Goal: Information Seeking & Learning: Find specific fact

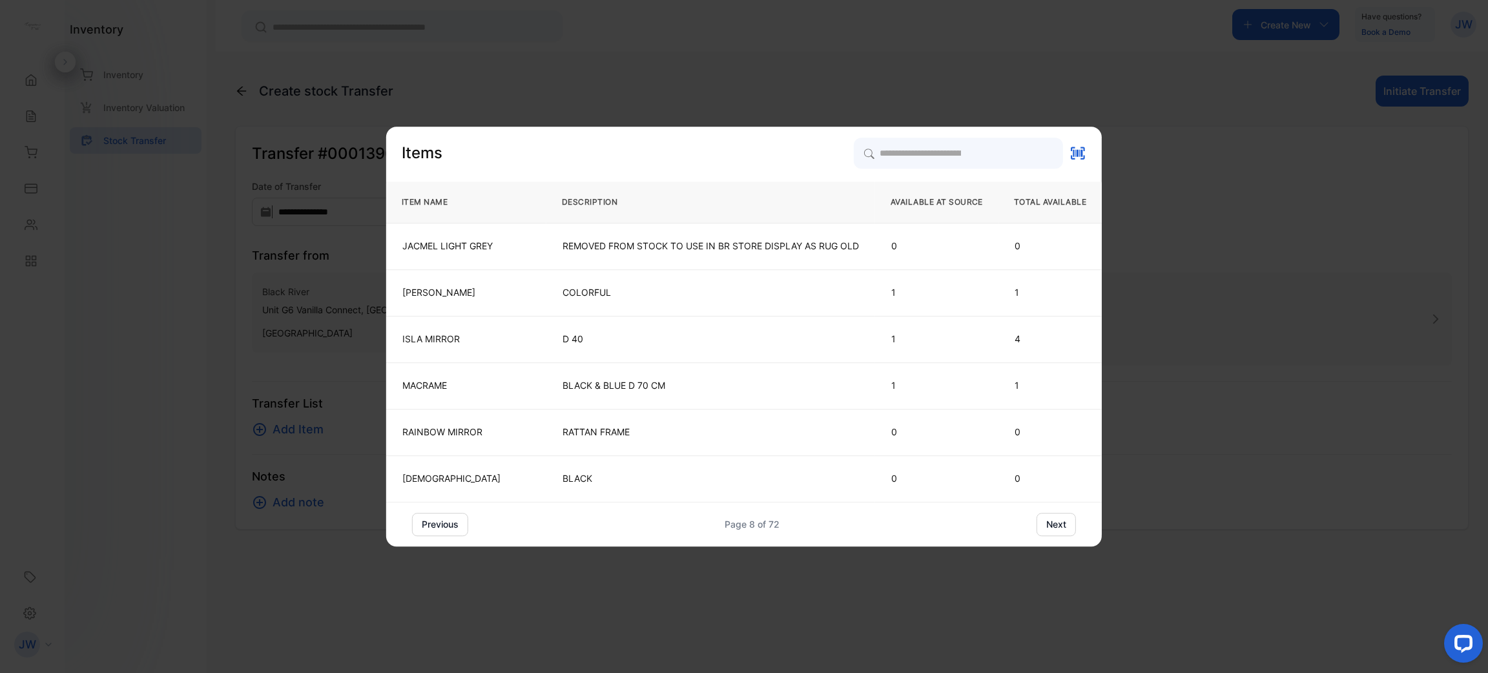
click at [1050, 517] on button "next" at bounding box center [1056, 524] width 39 height 23
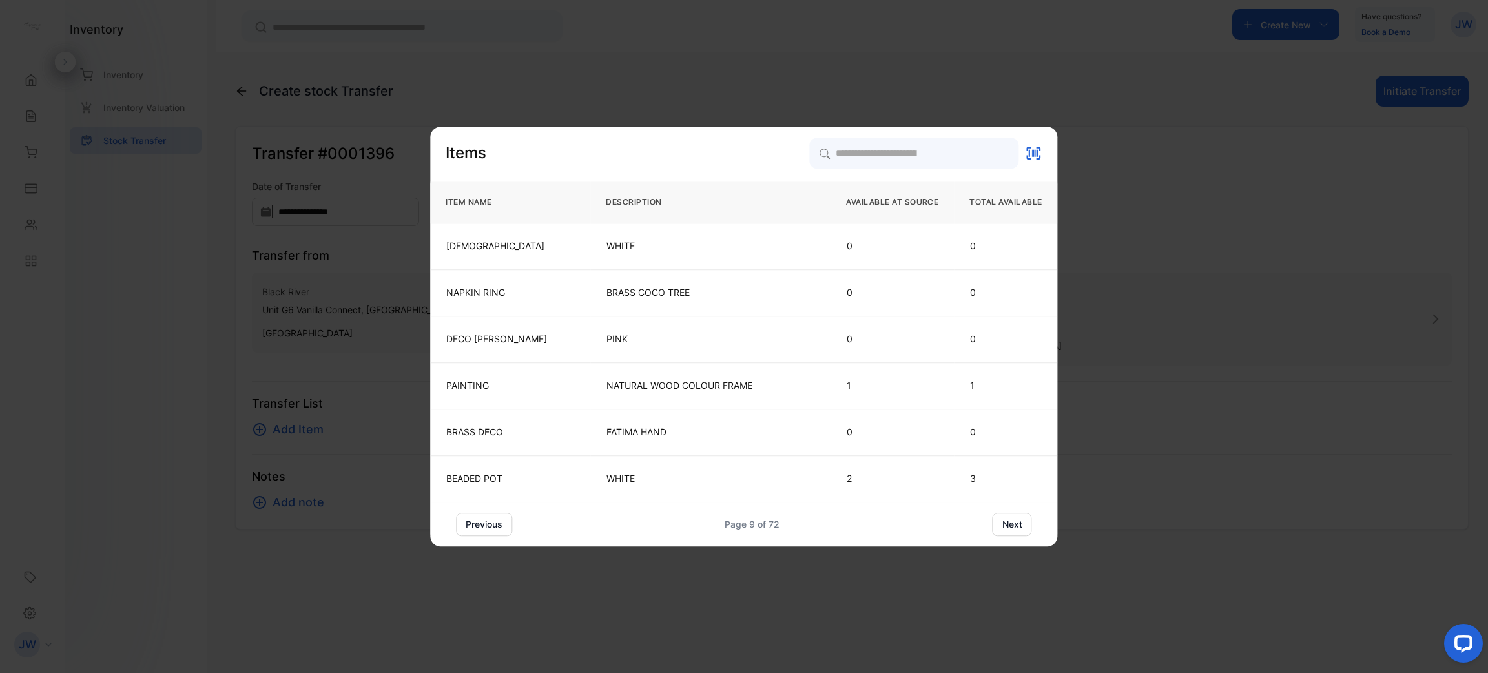
click at [1017, 526] on button "next" at bounding box center [1012, 524] width 39 height 23
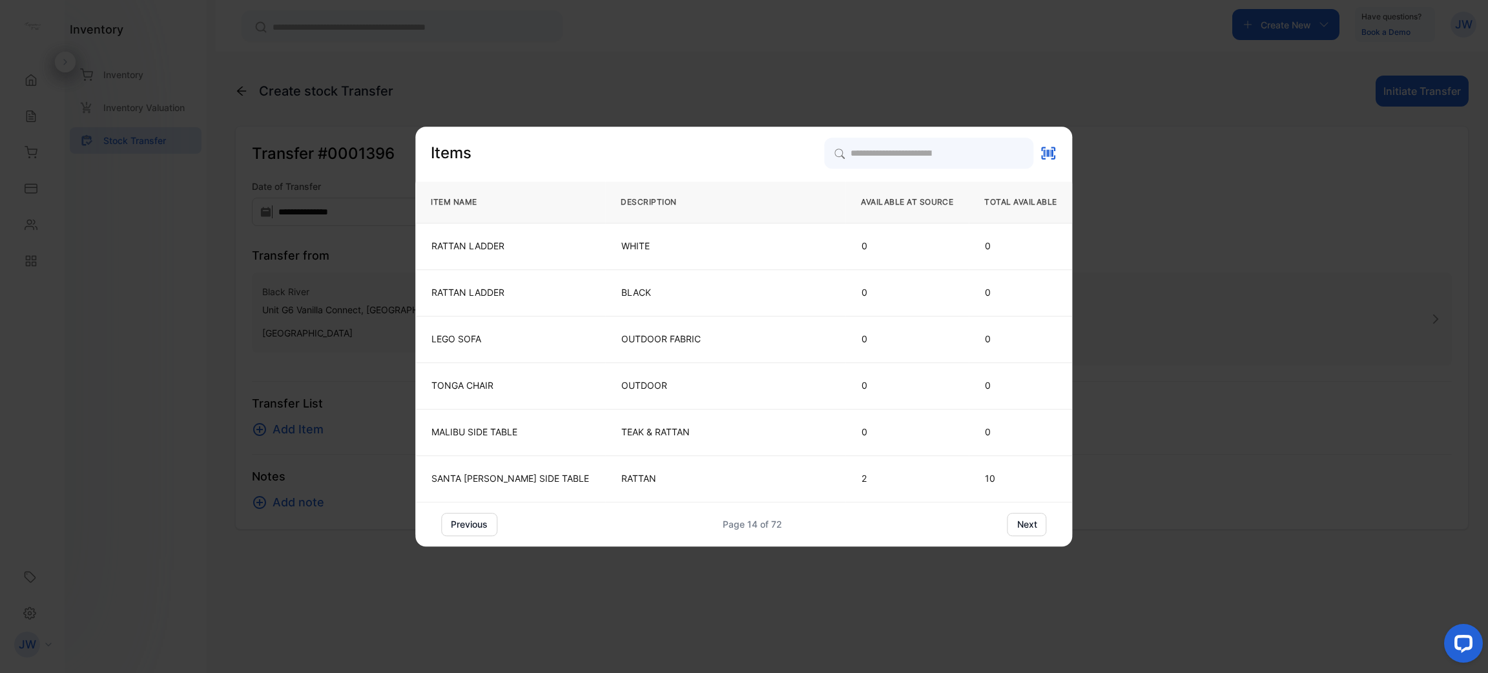
click at [1017, 526] on button "next" at bounding box center [1027, 524] width 39 height 23
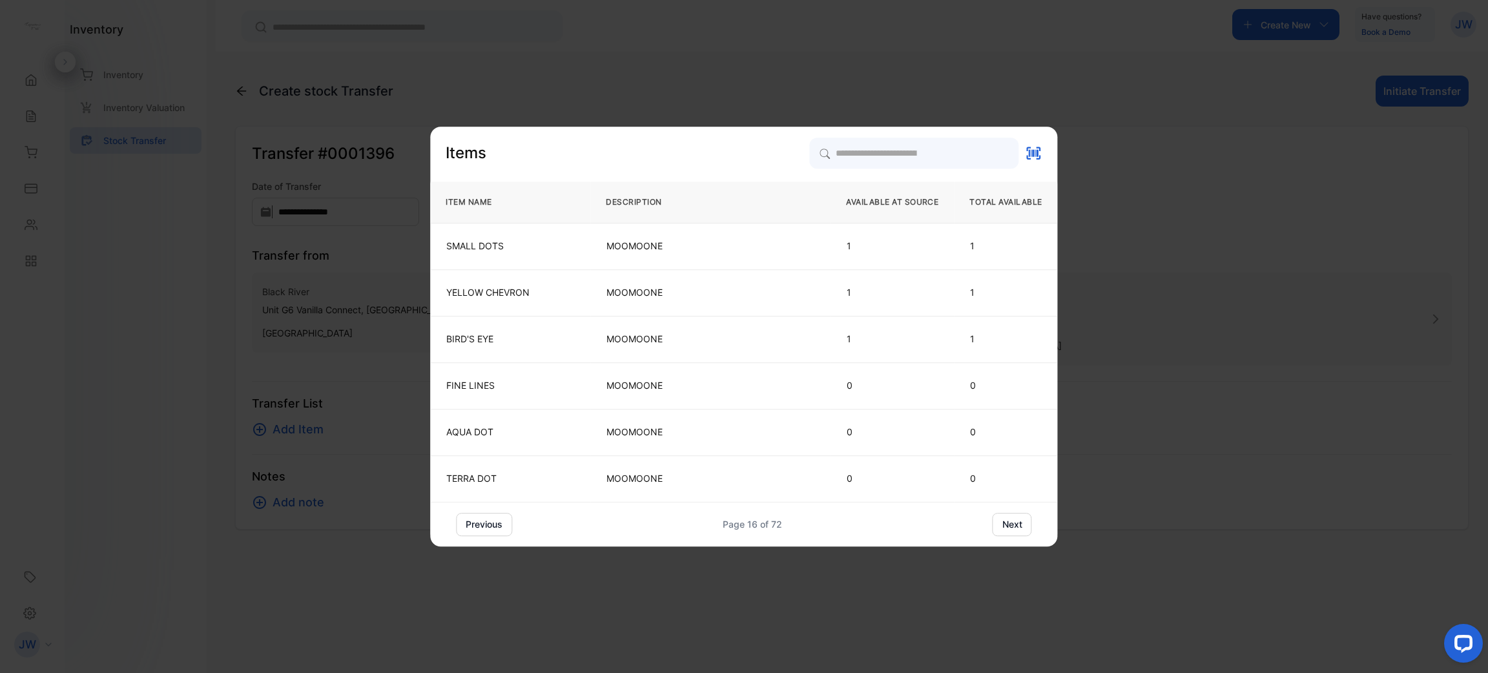
click at [1017, 526] on button "next" at bounding box center [1012, 524] width 39 height 23
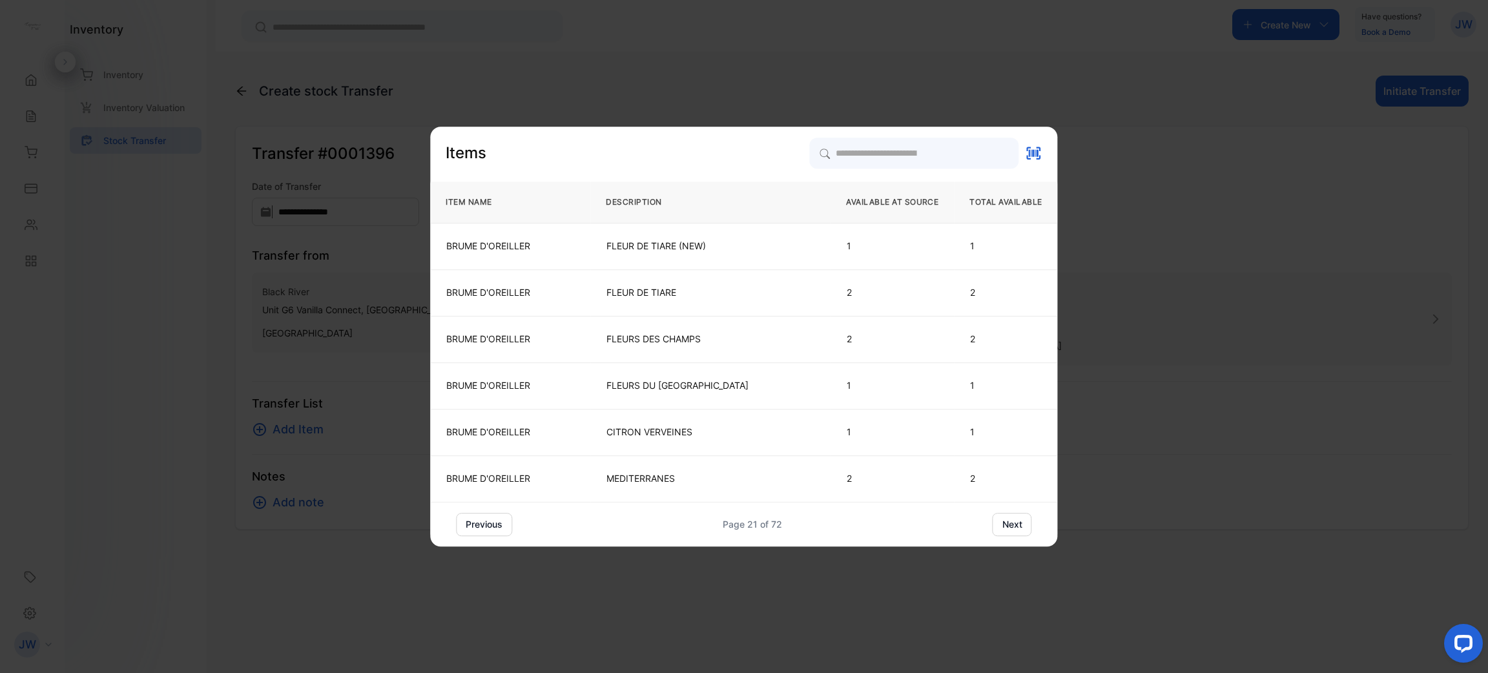
click at [1017, 526] on button "next" at bounding box center [1012, 524] width 39 height 23
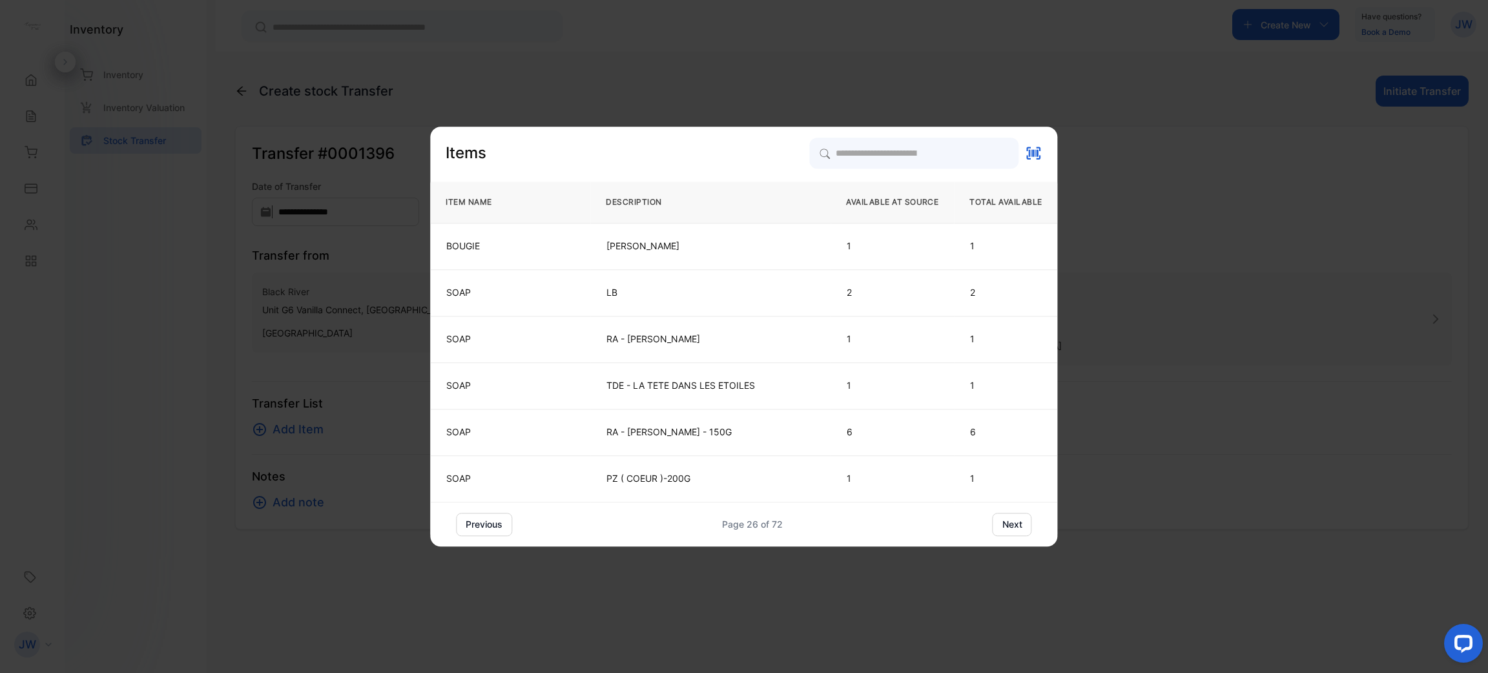
click at [1017, 526] on button "next" at bounding box center [1012, 524] width 39 height 23
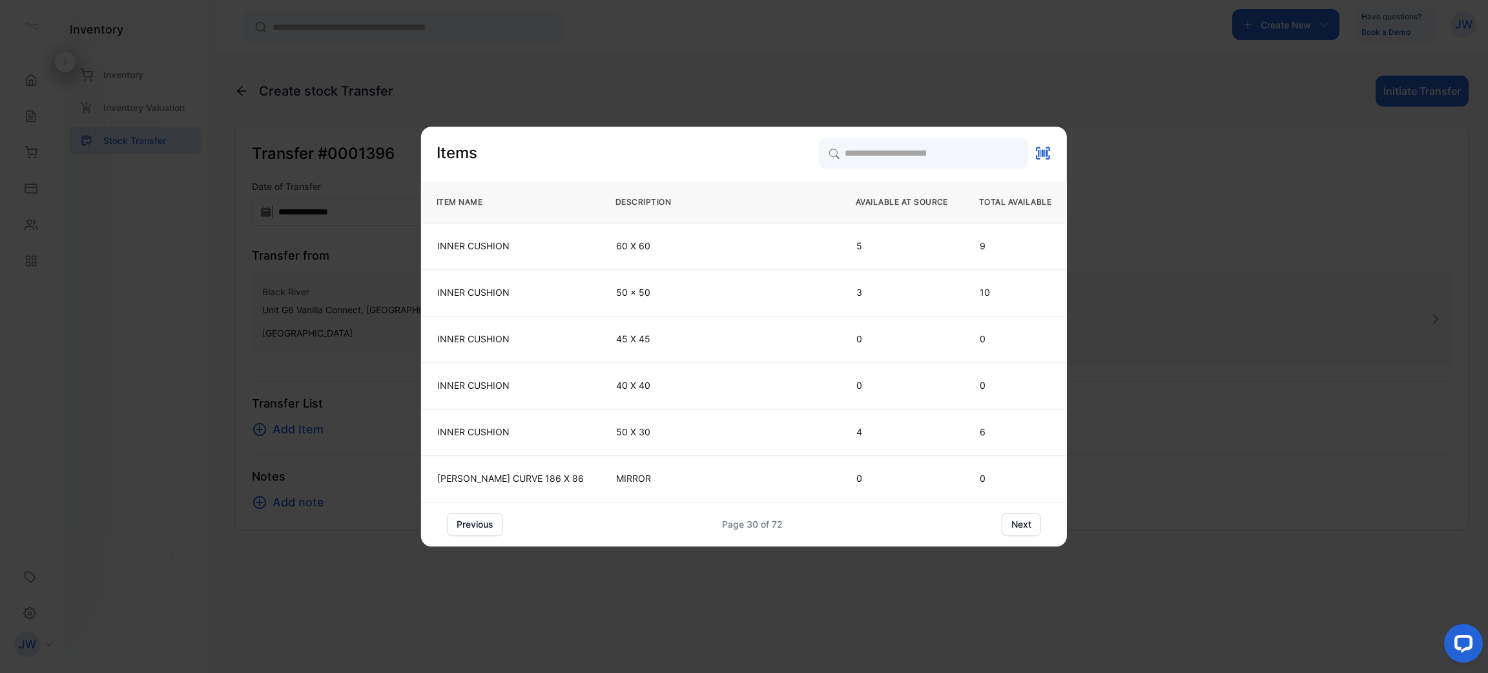
click at [1017, 526] on button "next" at bounding box center [1021, 524] width 39 height 23
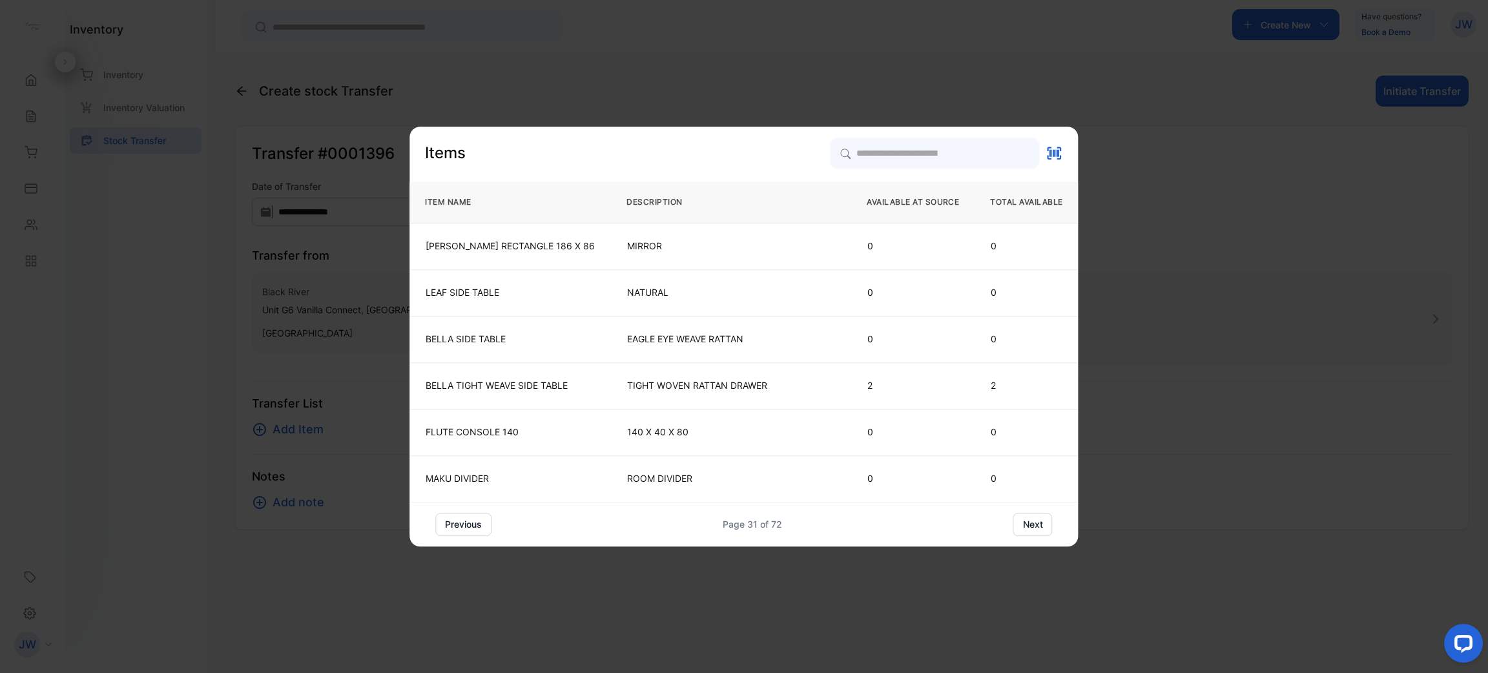
click at [1017, 526] on button "next" at bounding box center [1032, 524] width 39 height 23
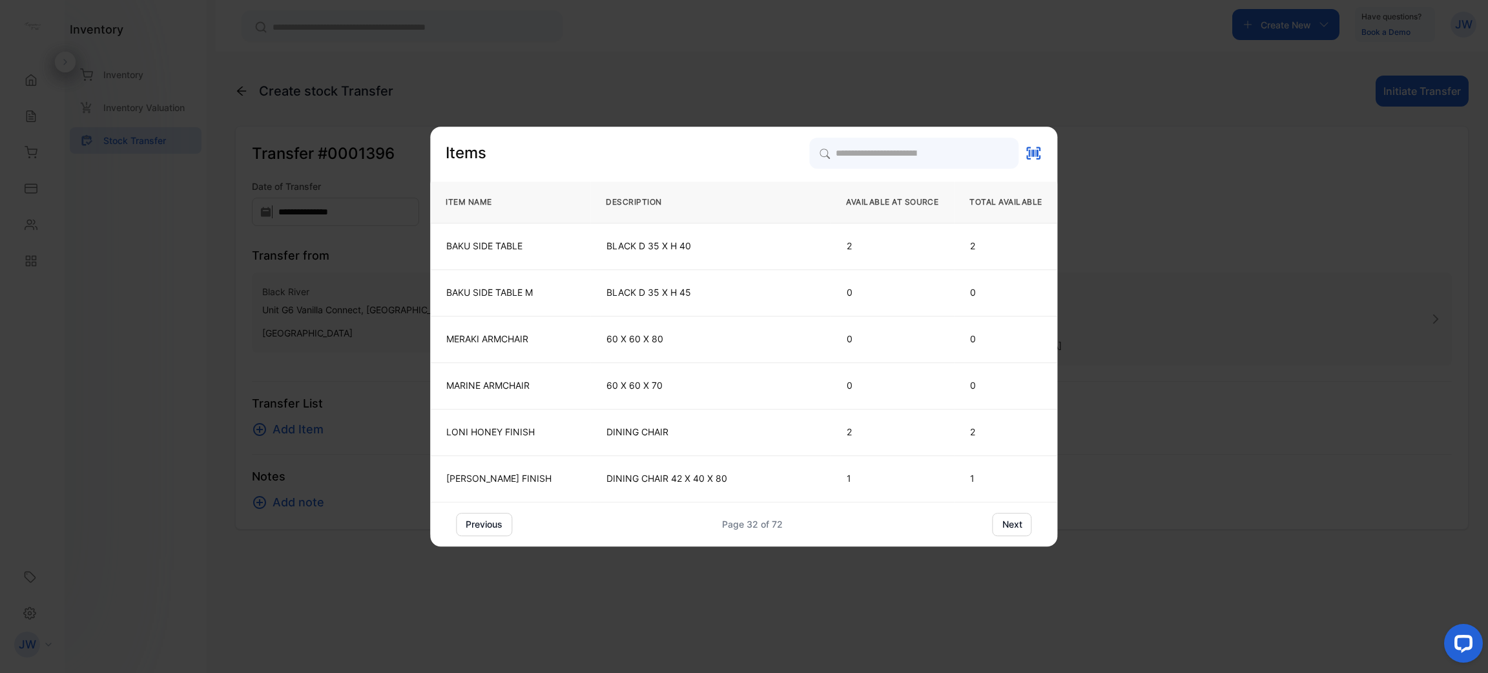
click at [1017, 526] on button "next" at bounding box center [1012, 524] width 39 height 23
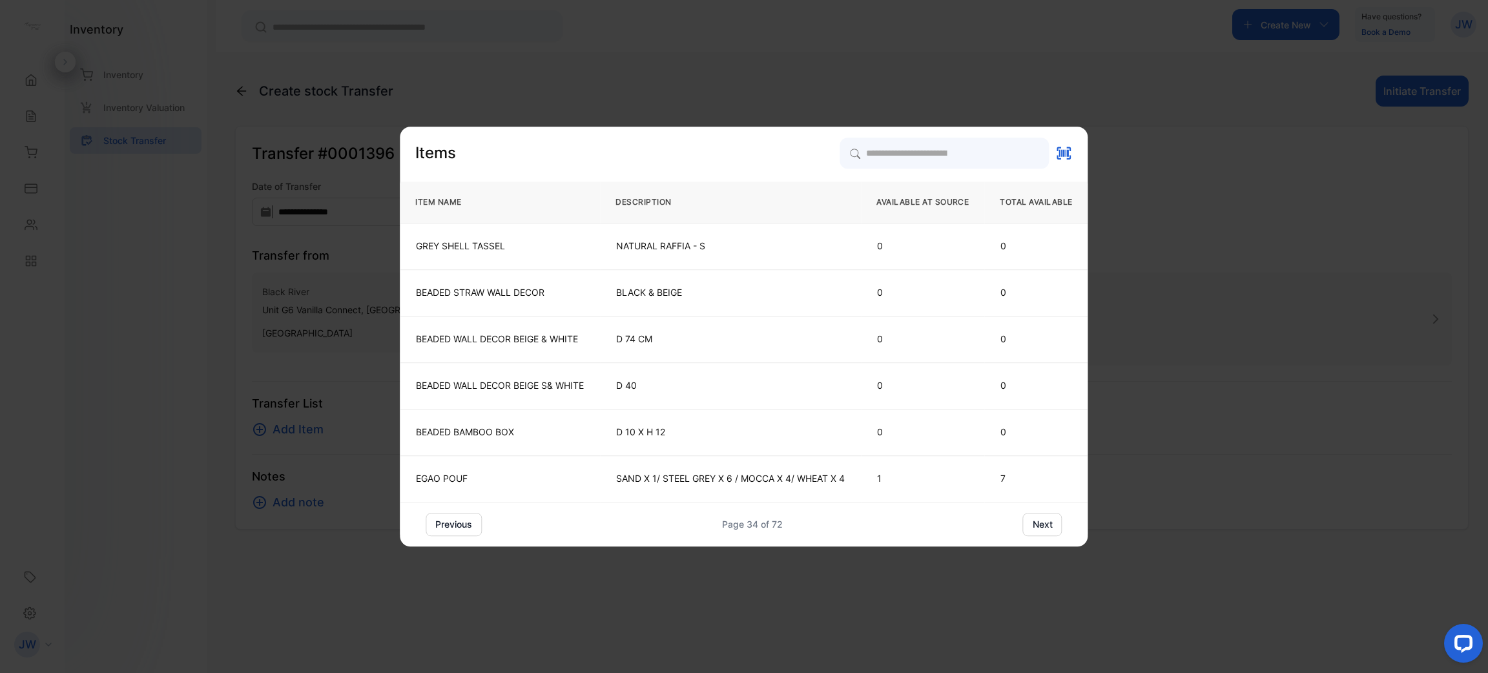
click at [1017, 526] on div "previous Page 34 of 72 next" at bounding box center [744, 524] width 636 height 23
click at [1046, 526] on button "next" at bounding box center [1042, 524] width 39 height 23
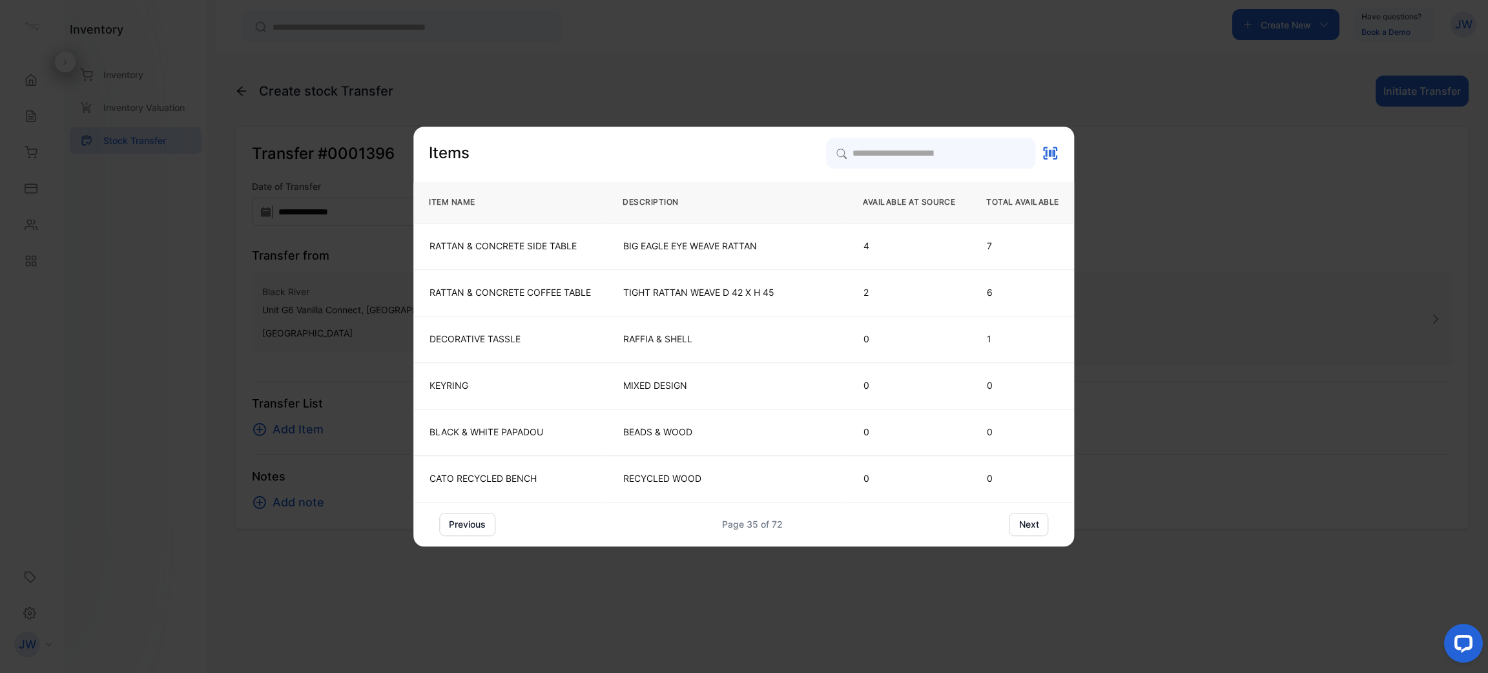
click at [1046, 526] on button "next" at bounding box center [1029, 524] width 39 height 23
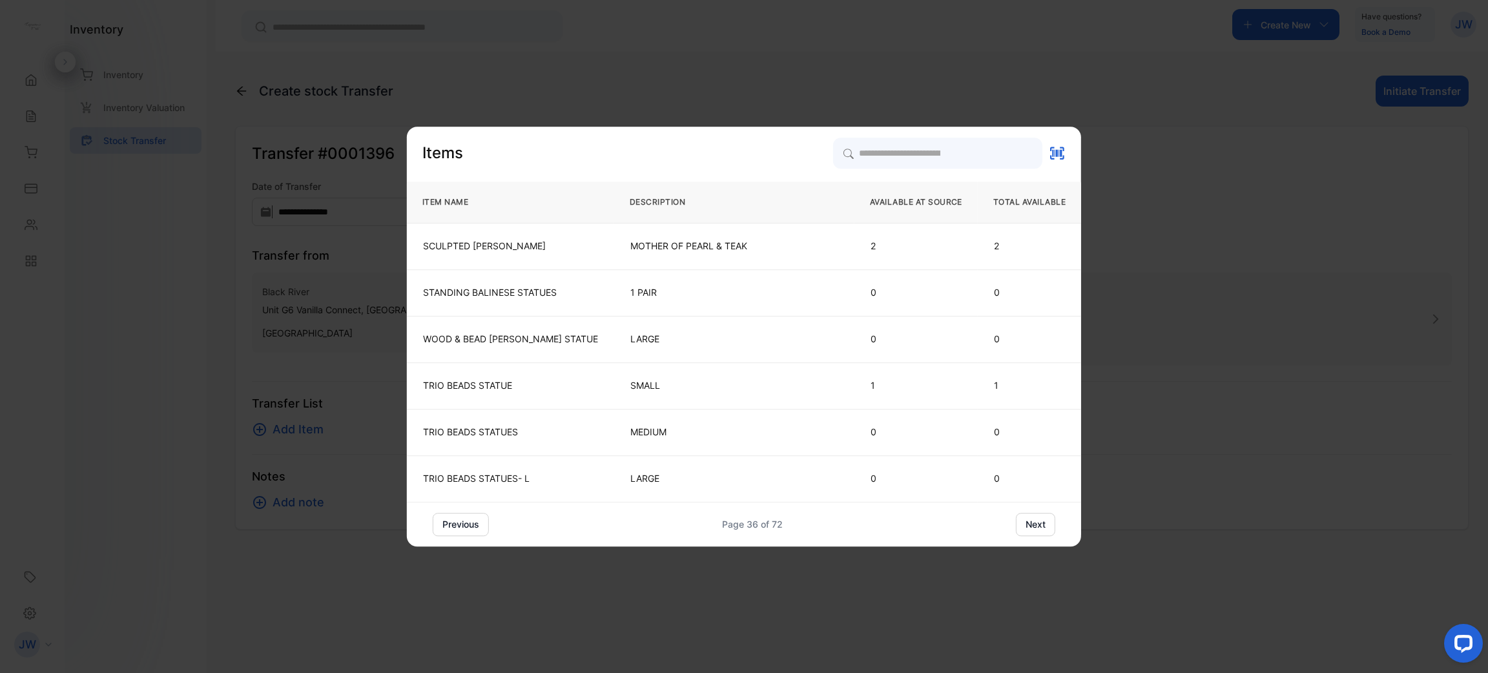
click at [1046, 526] on div "previous Page 36 of 72 next" at bounding box center [744, 524] width 674 height 23
click at [1028, 529] on button "next" at bounding box center [1035, 524] width 39 height 23
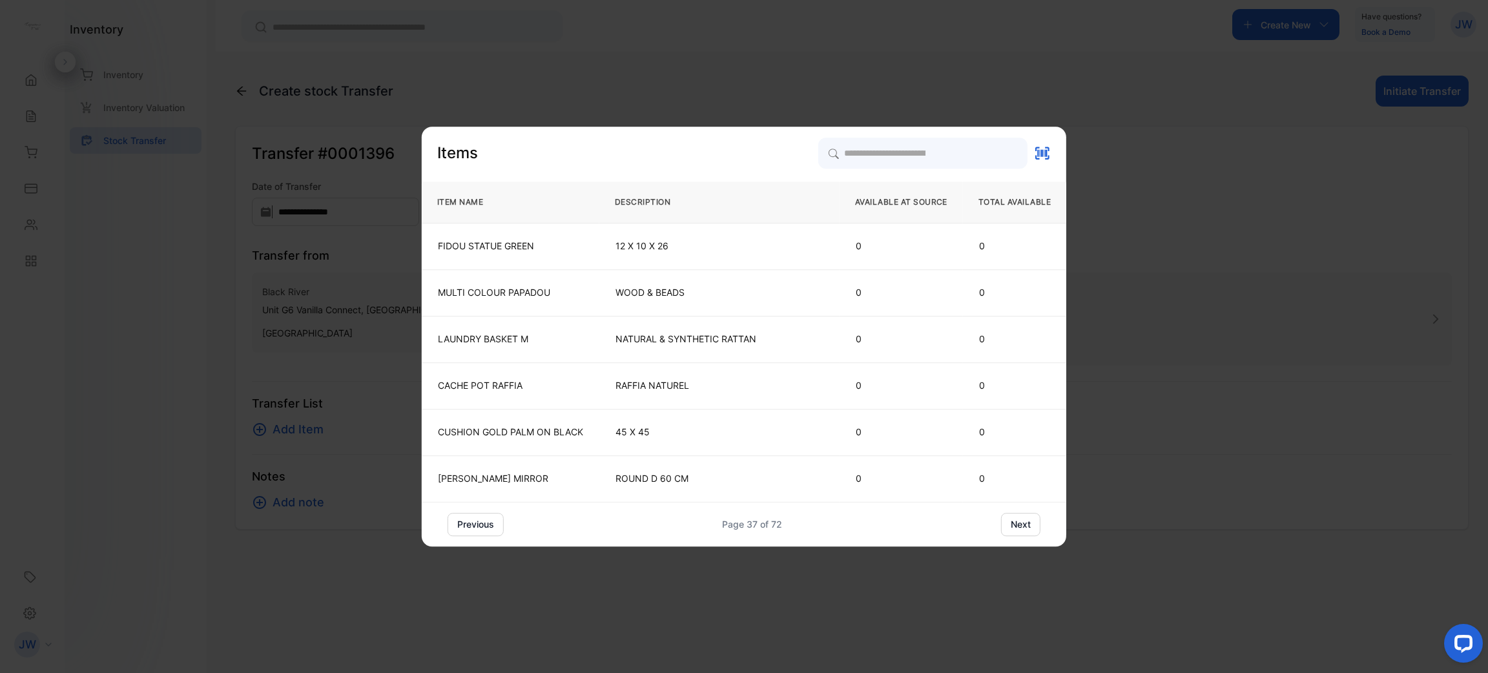
click at [1028, 529] on button "next" at bounding box center [1020, 524] width 39 height 23
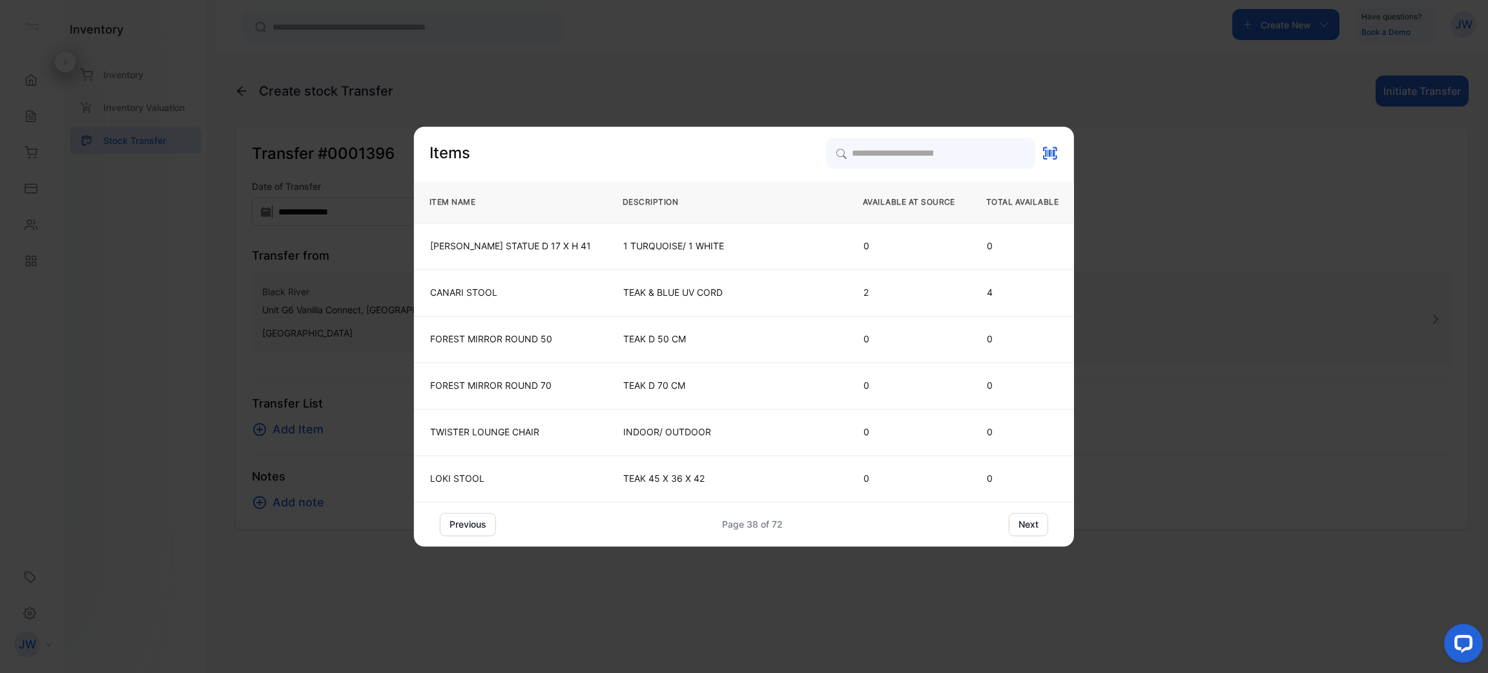
click at [1028, 529] on button "next" at bounding box center [1028, 524] width 39 height 23
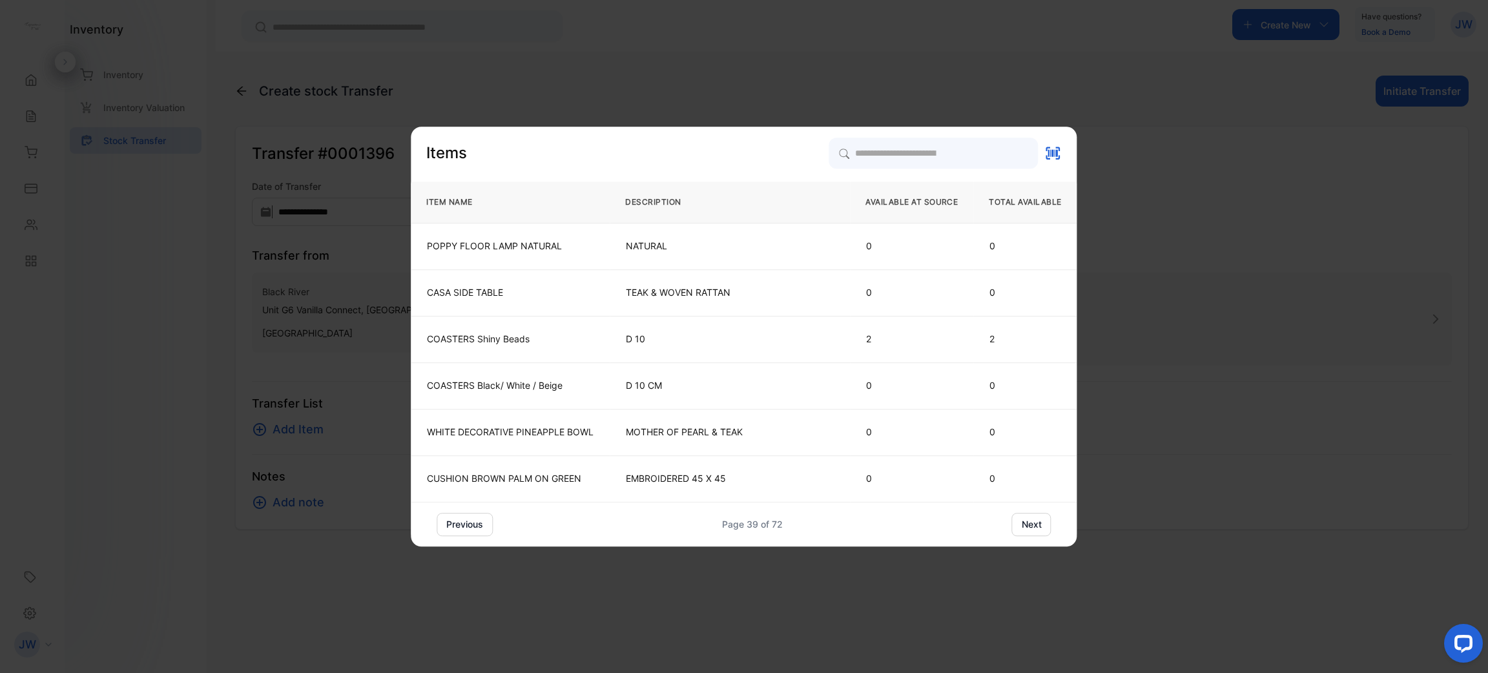
click at [1028, 529] on button "next" at bounding box center [1031, 524] width 39 height 23
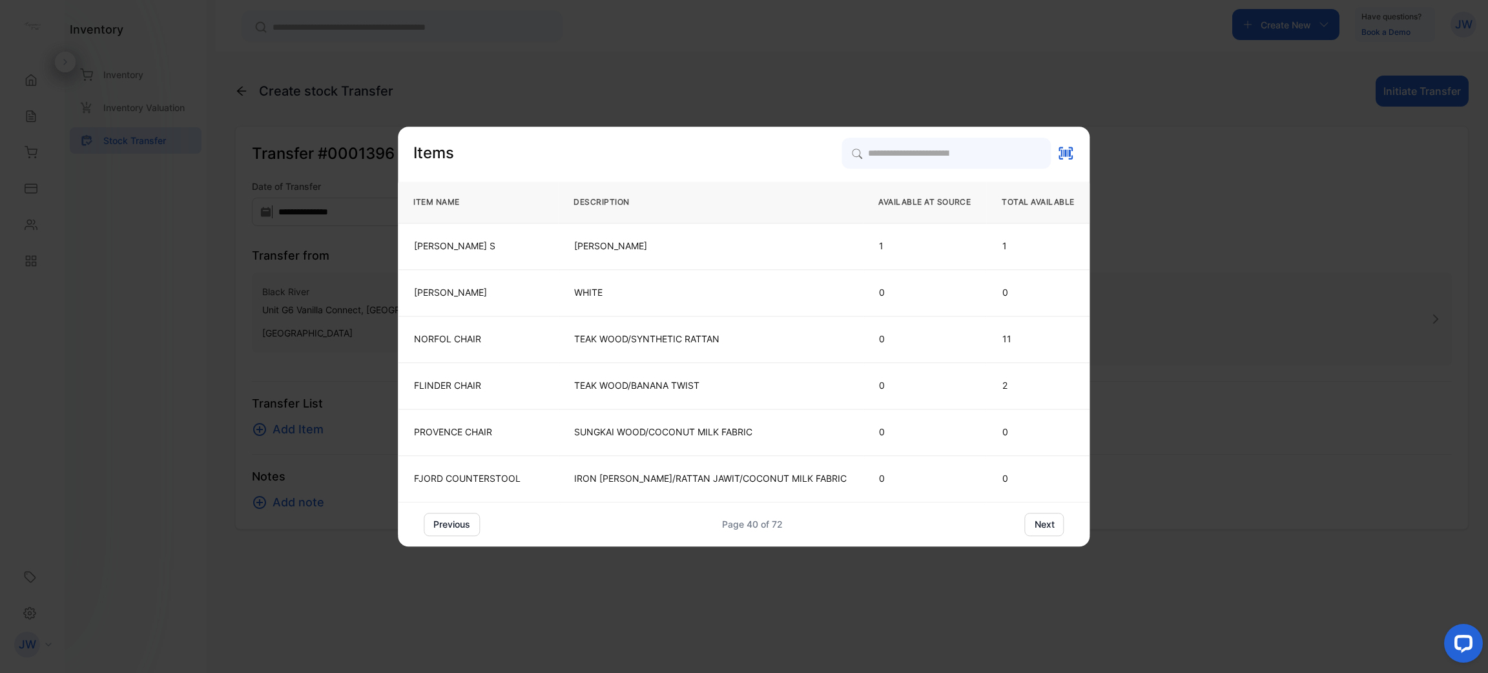
click at [1028, 529] on button "next" at bounding box center [1044, 524] width 39 height 23
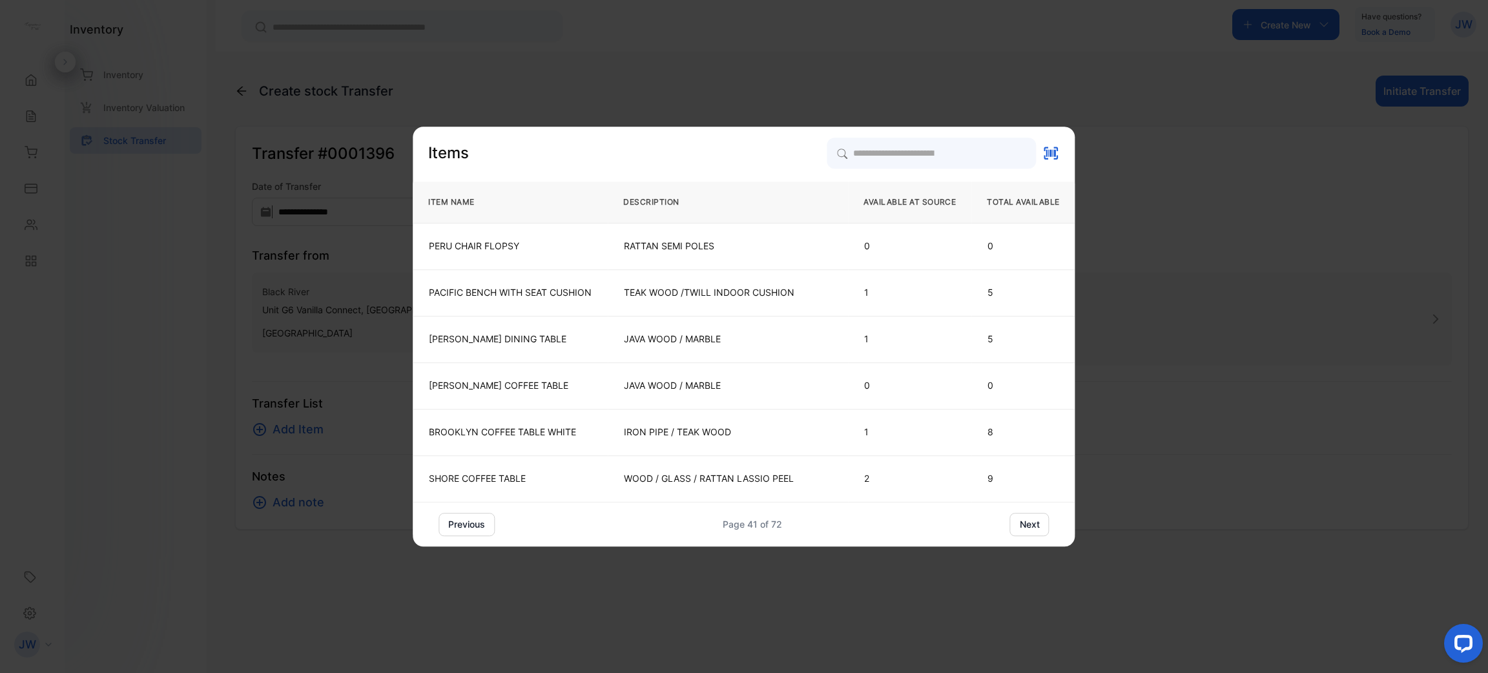
click at [1028, 529] on button "next" at bounding box center [1029, 524] width 39 height 23
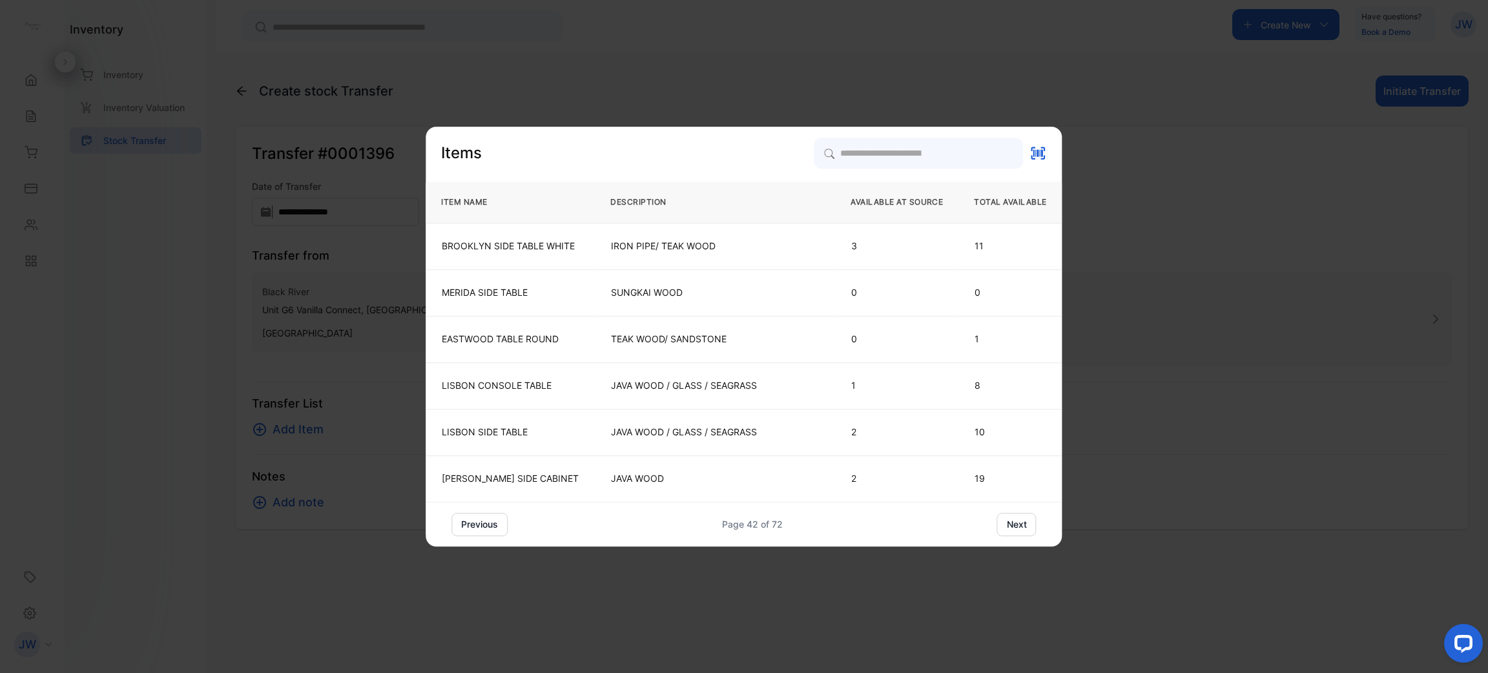
click at [1028, 529] on button "next" at bounding box center [1016, 524] width 39 height 23
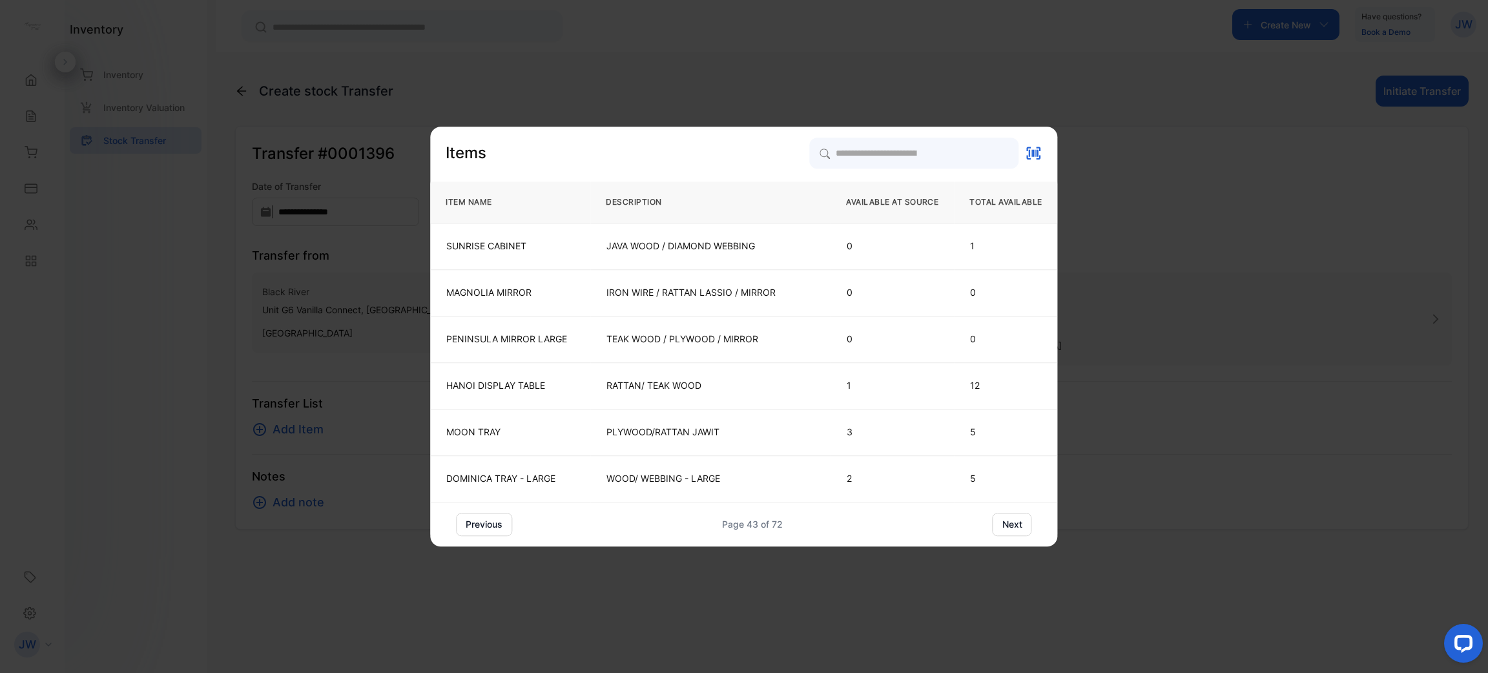
click at [1028, 529] on button "next" at bounding box center [1012, 524] width 39 height 23
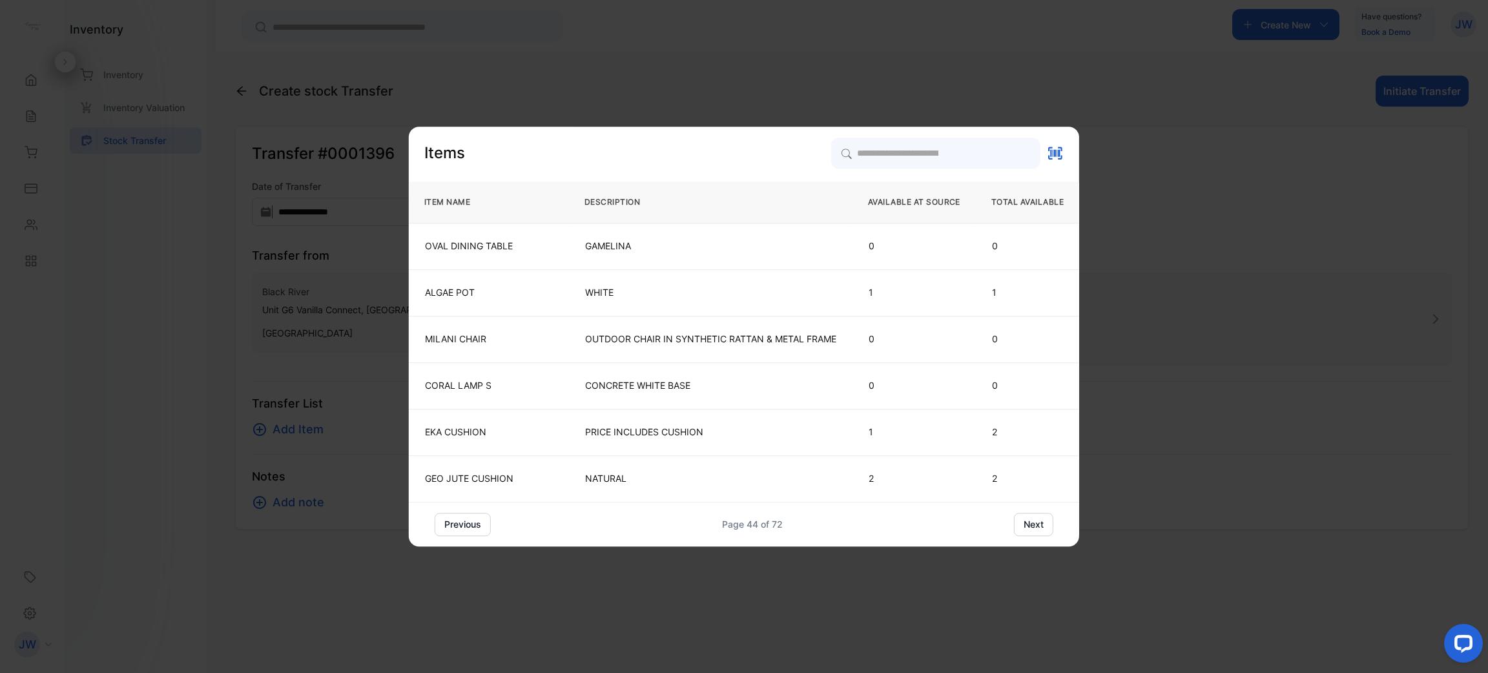
click at [1028, 529] on button "next" at bounding box center [1033, 524] width 39 height 23
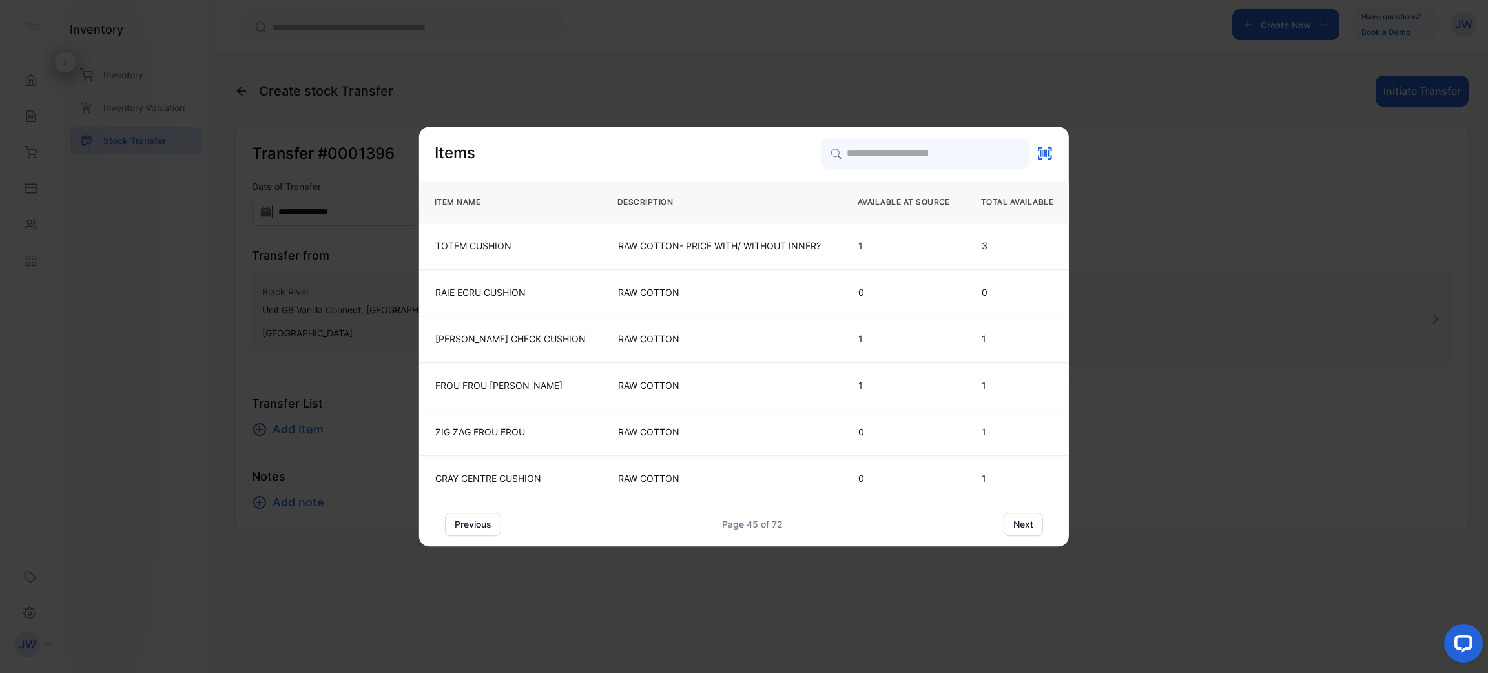
click at [1028, 529] on button "next" at bounding box center [1023, 524] width 39 height 23
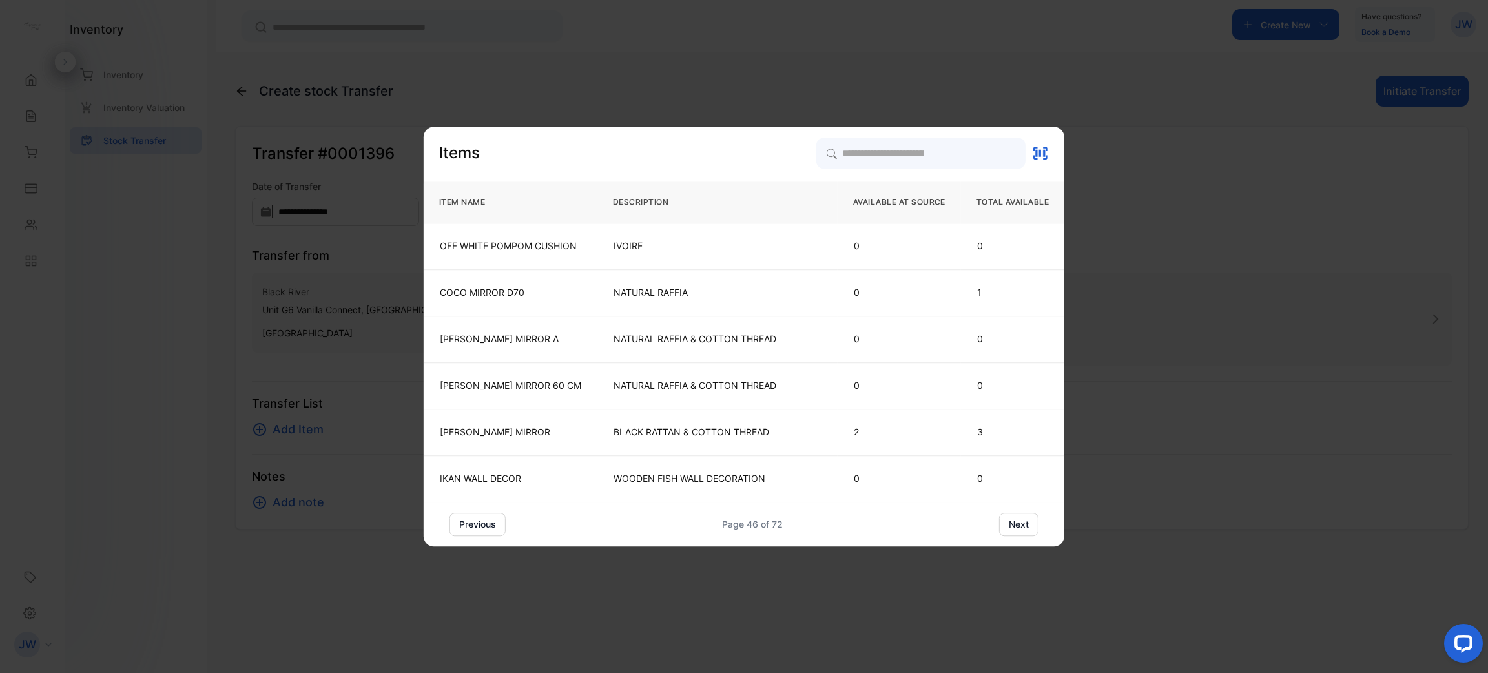
click at [1028, 529] on button "next" at bounding box center [1018, 524] width 39 height 23
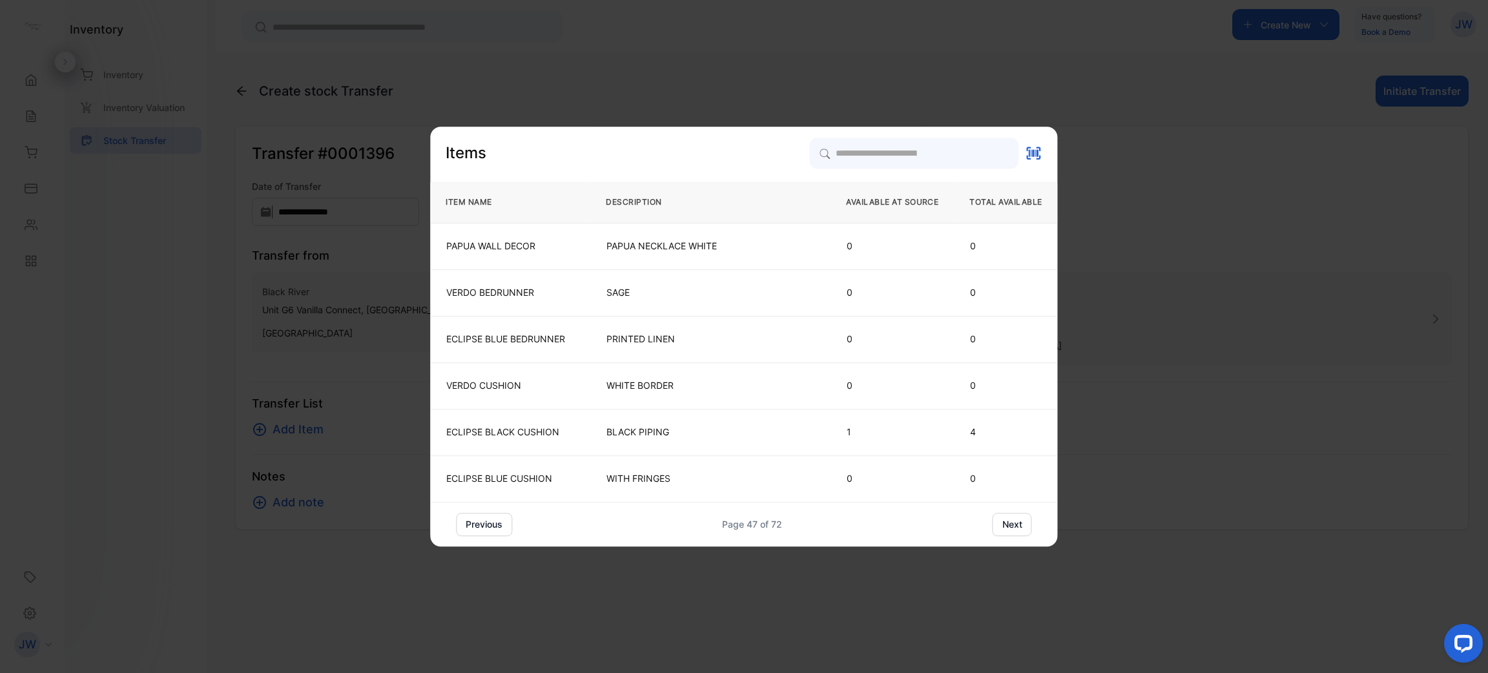
click at [1028, 529] on button "next" at bounding box center [1012, 524] width 39 height 23
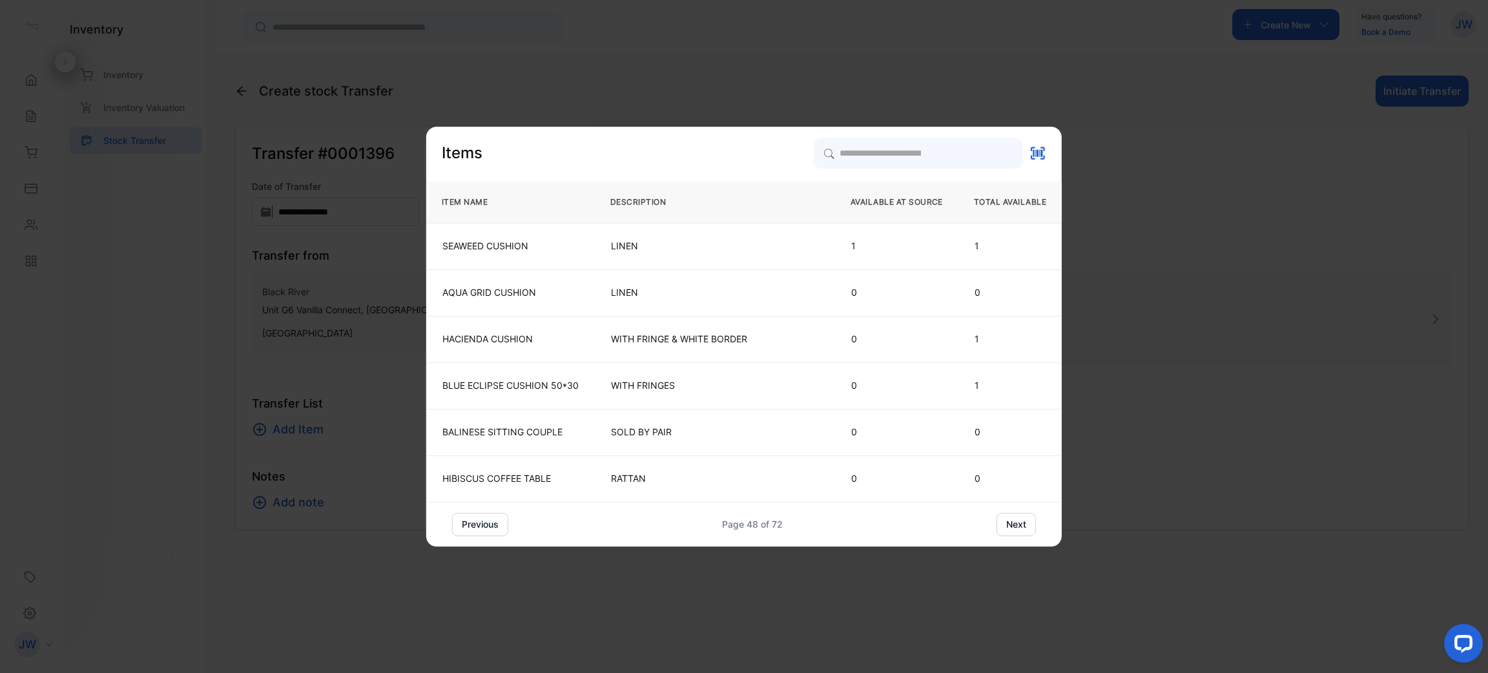
click at [1028, 529] on button "next" at bounding box center [1016, 524] width 39 height 23
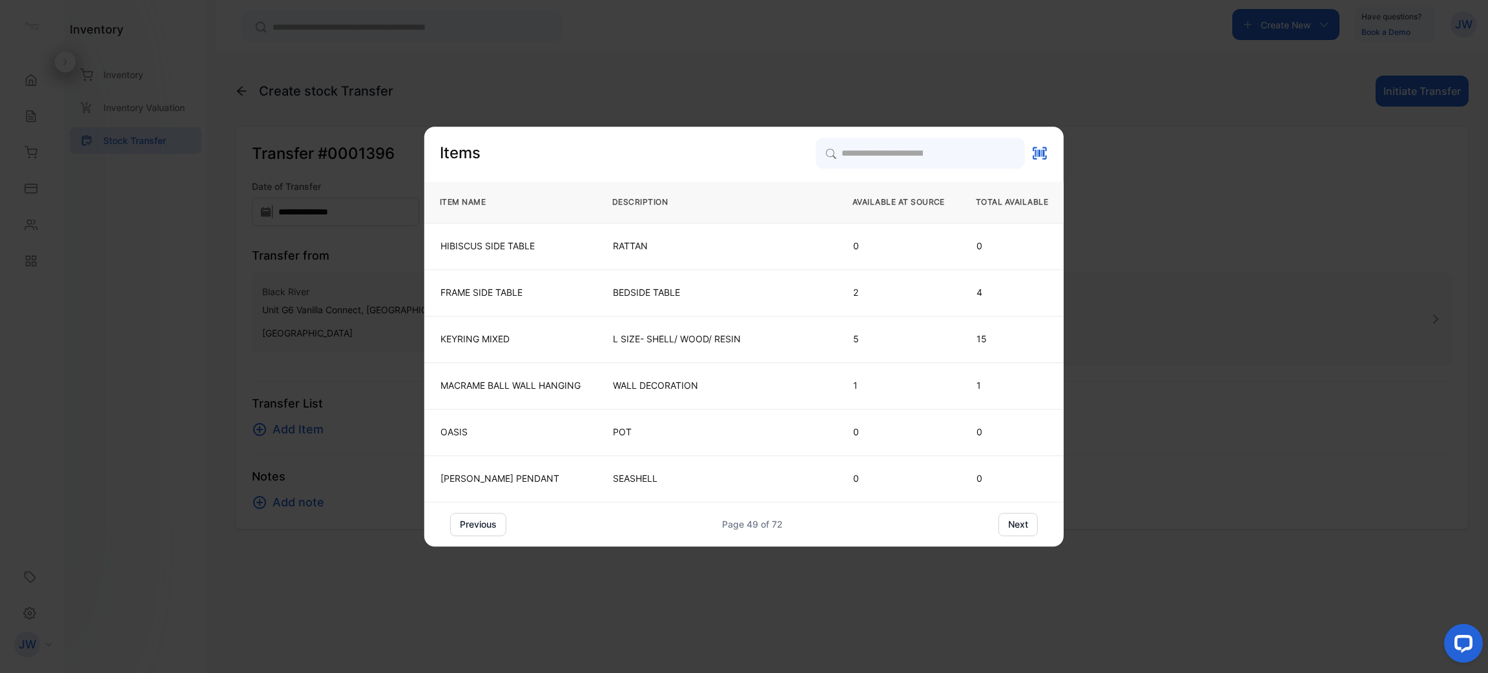
click at [1028, 529] on button "next" at bounding box center [1018, 524] width 39 height 23
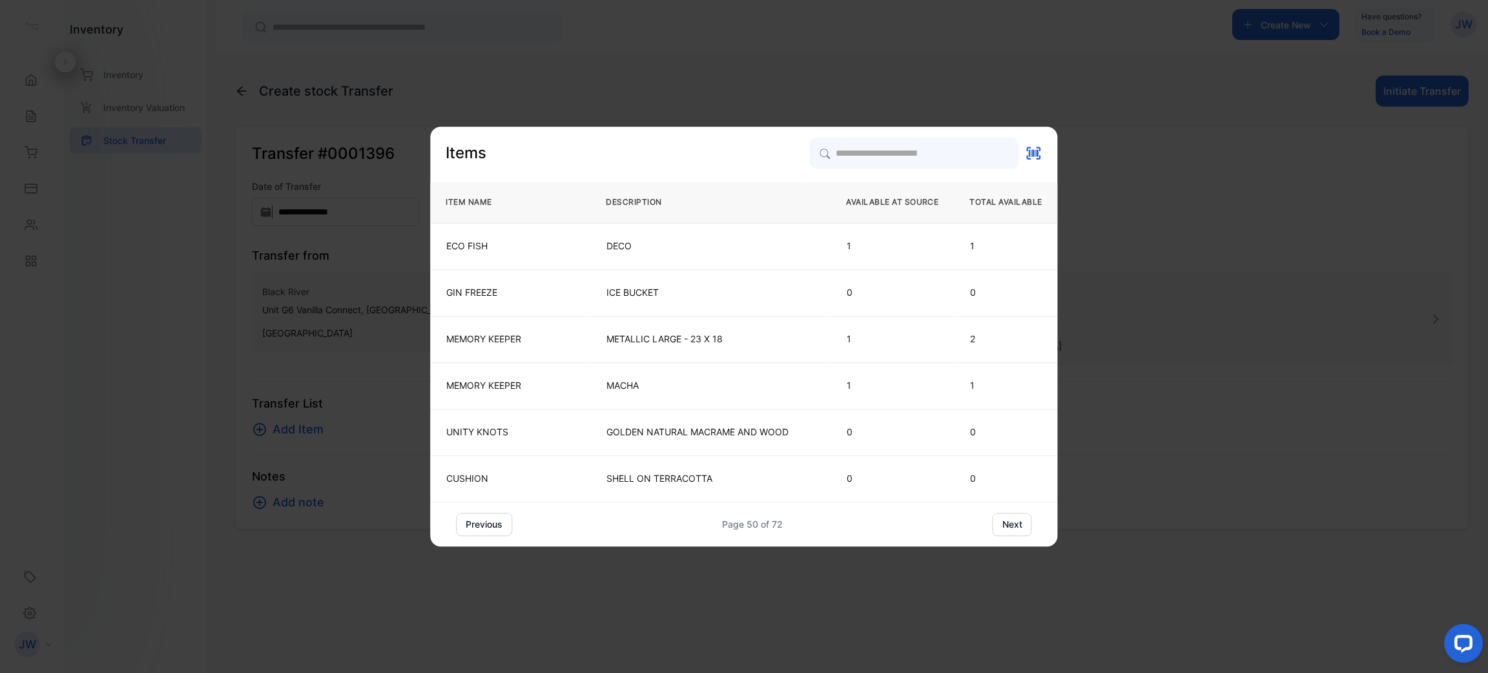
click at [1028, 529] on button "next" at bounding box center [1012, 524] width 39 height 23
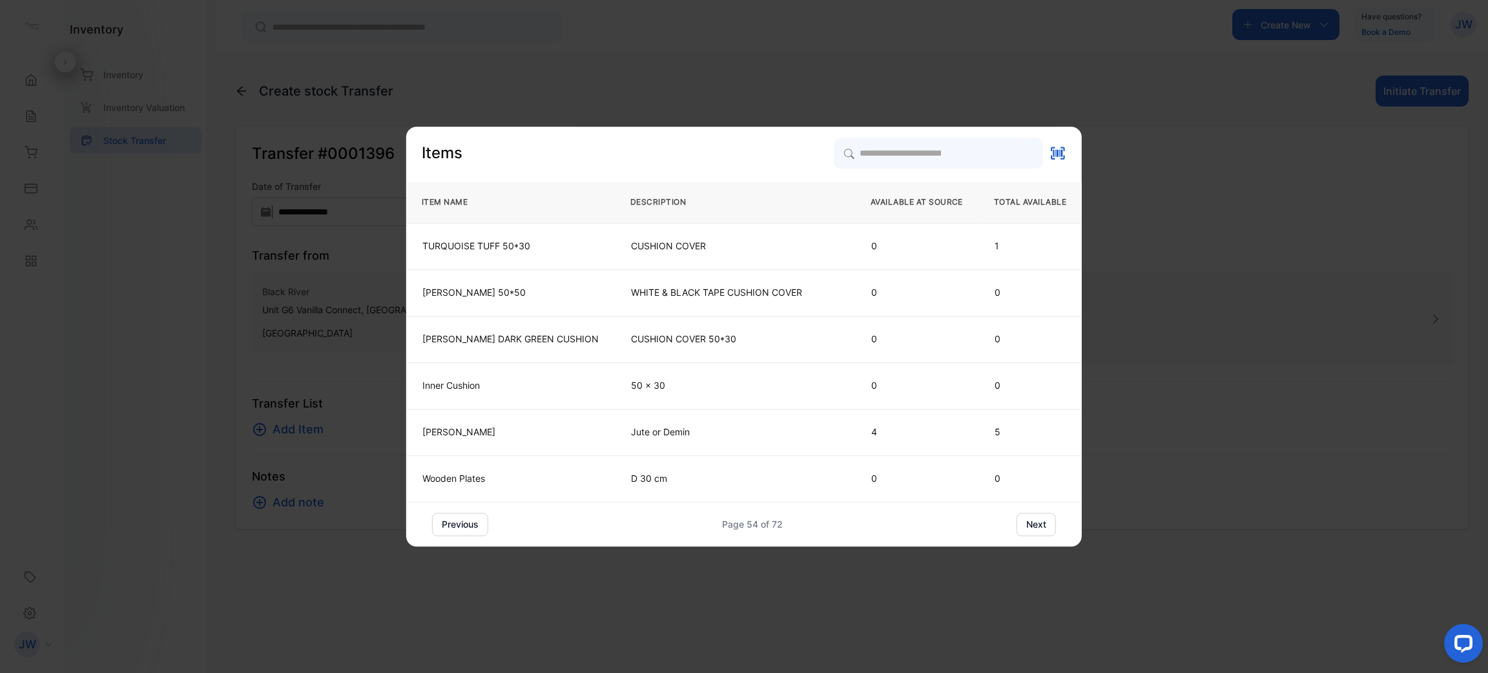
click at [1028, 529] on button "next" at bounding box center [1036, 524] width 39 height 23
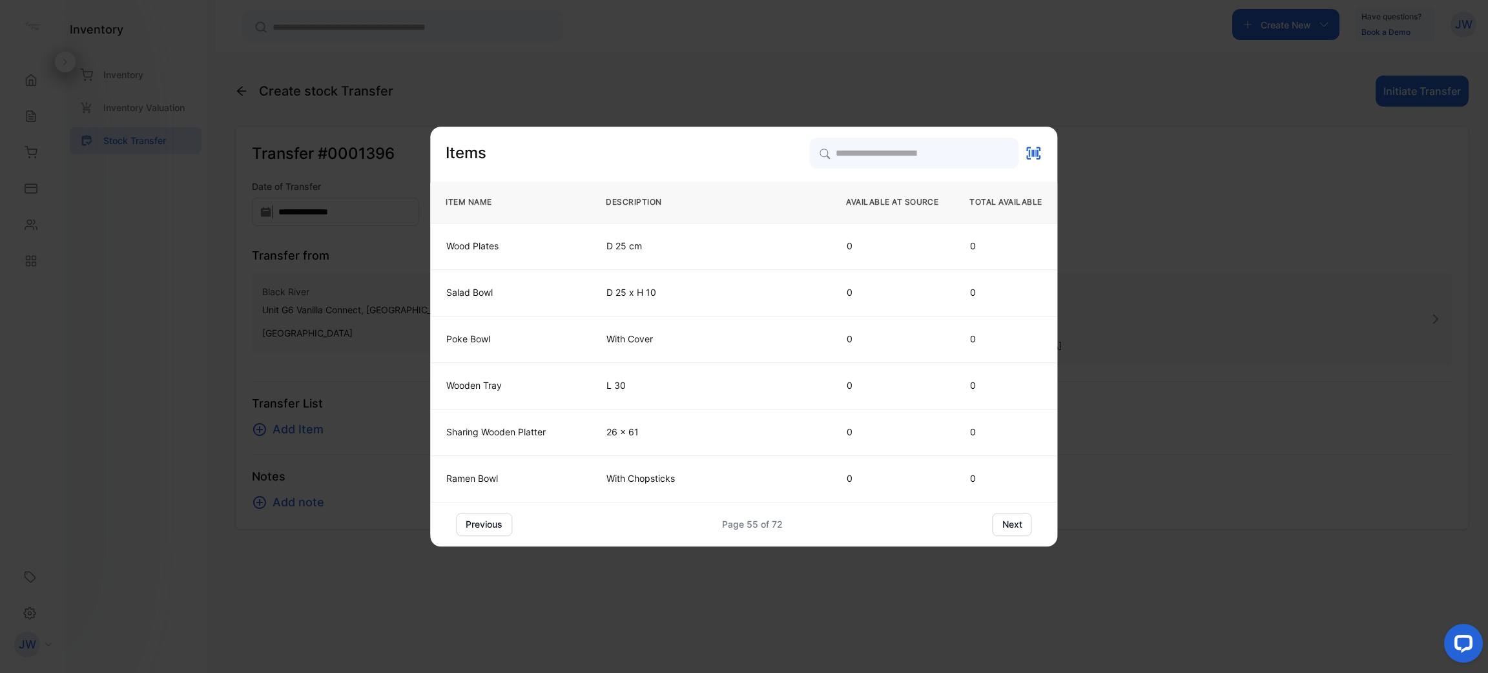
click at [1028, 529] on button "next" at bounding box center [1012, 524] width 39 height 23
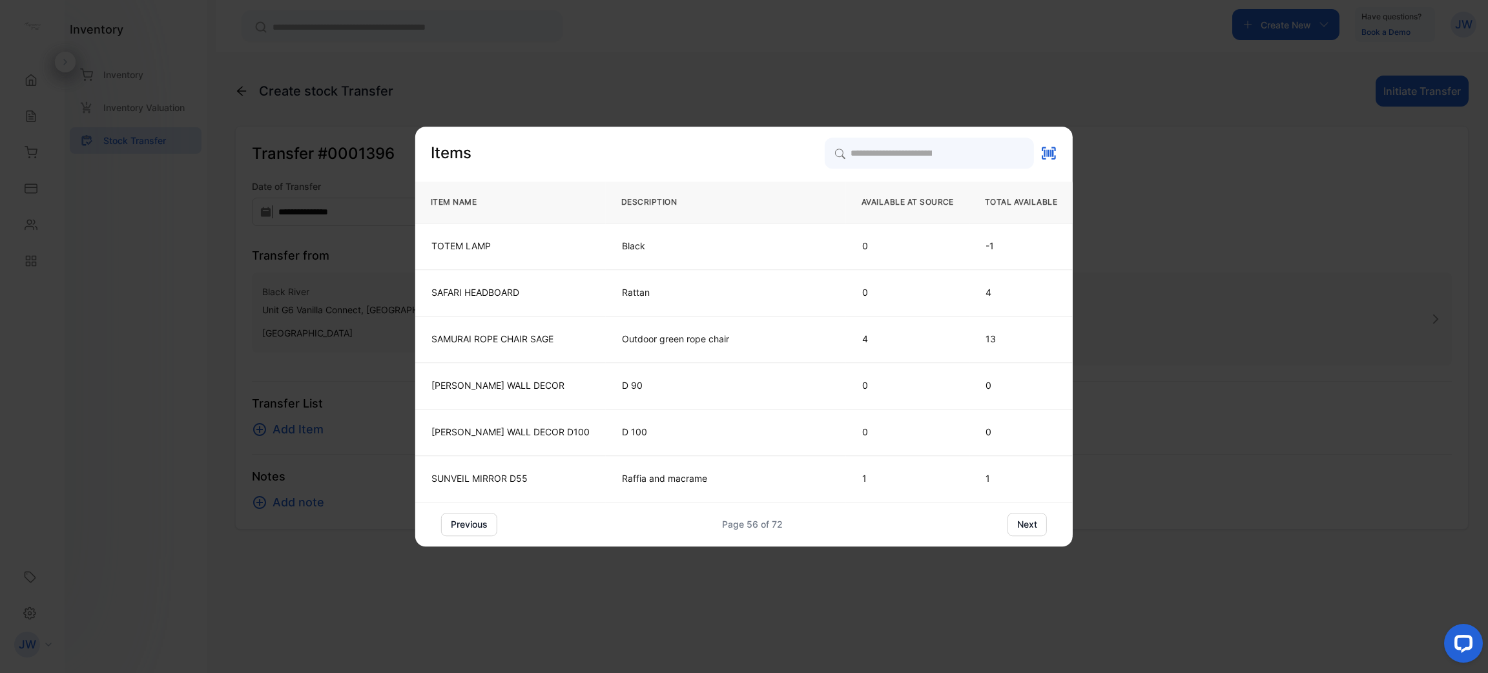
click at [1028, 529] on button "next" at bounding box center [1027, 524] width 39 height 23
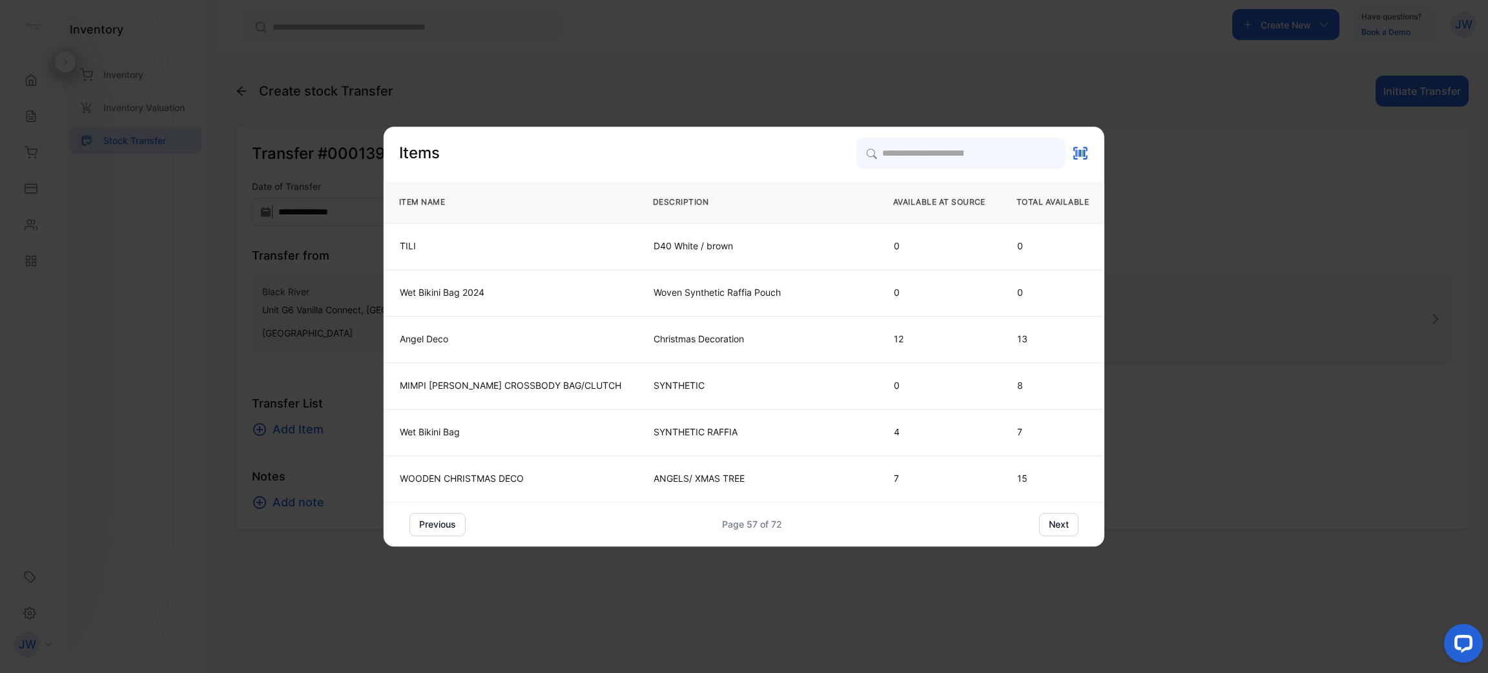
click at [1039, 529] on button "next" at bounding box center [1058, 524] width 39 height 23
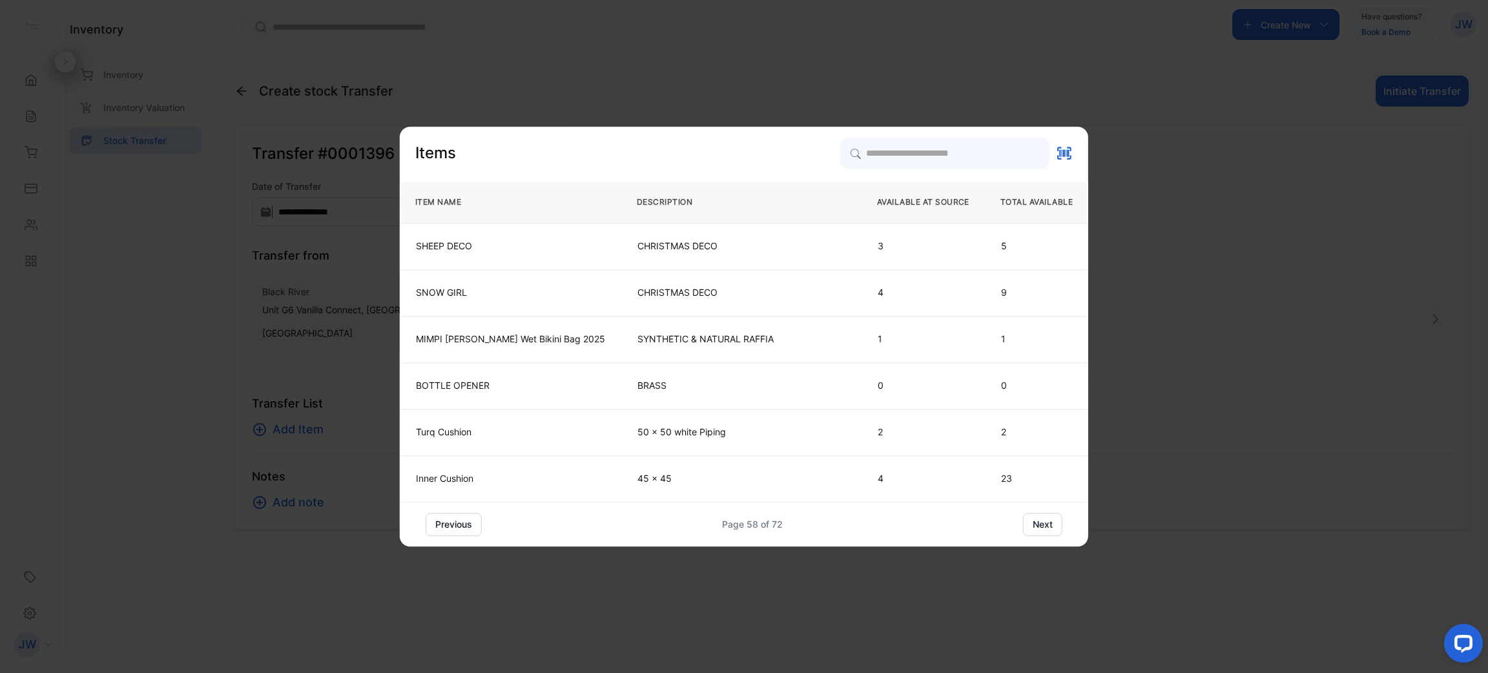
click at [1028, 529] on button "next" at bounding box center [1042, 524] width 39 height 23
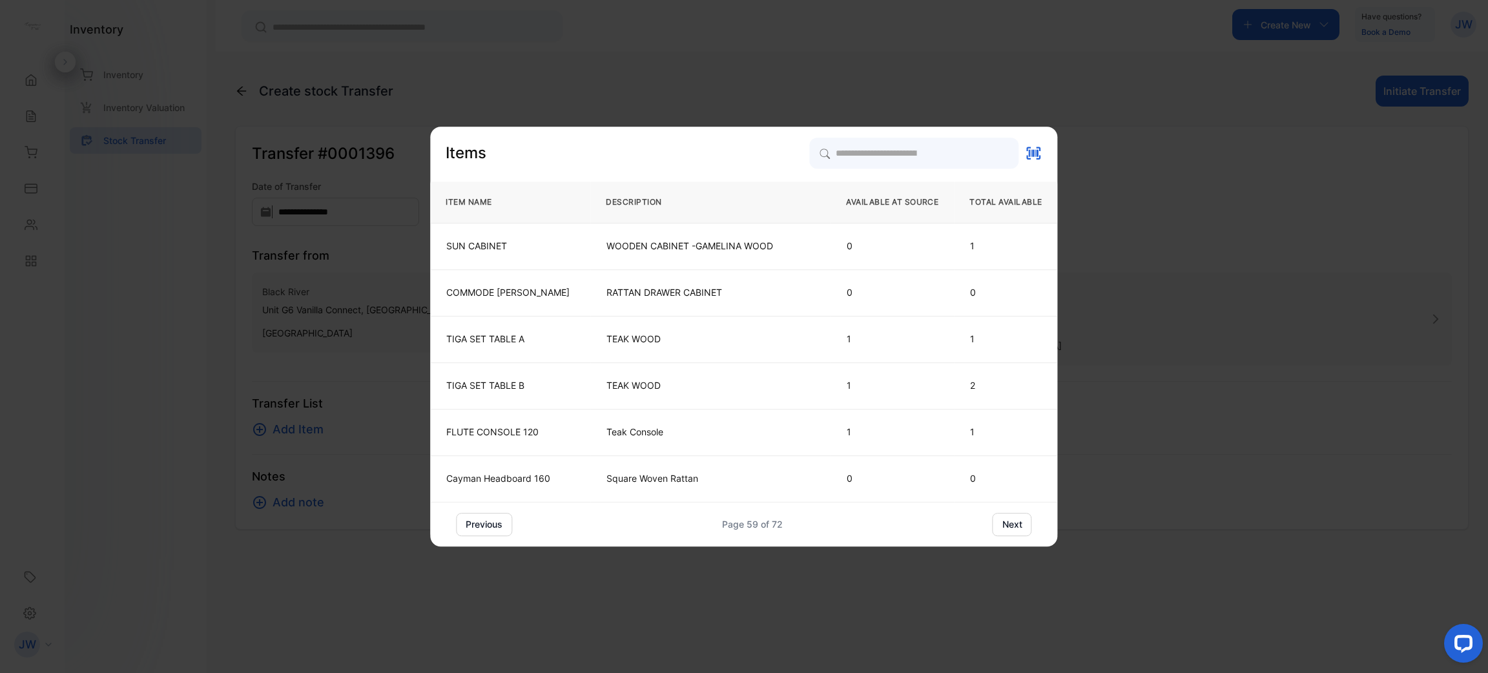
click at [1028, 529] on button "next" at bounding box center [1012, 524] width 39 height 23
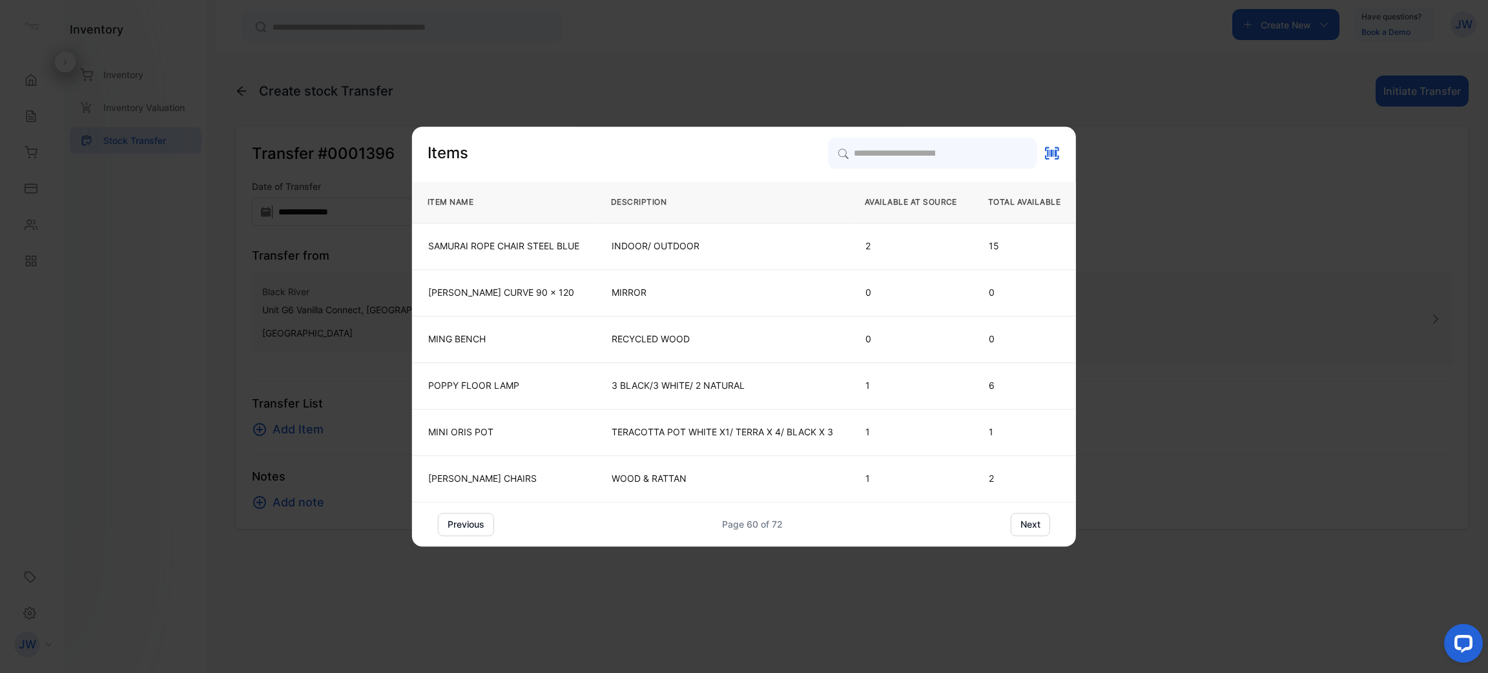
click at [1028, 529] on button "next" at bounding box center [1030, 524] width 39 height 23
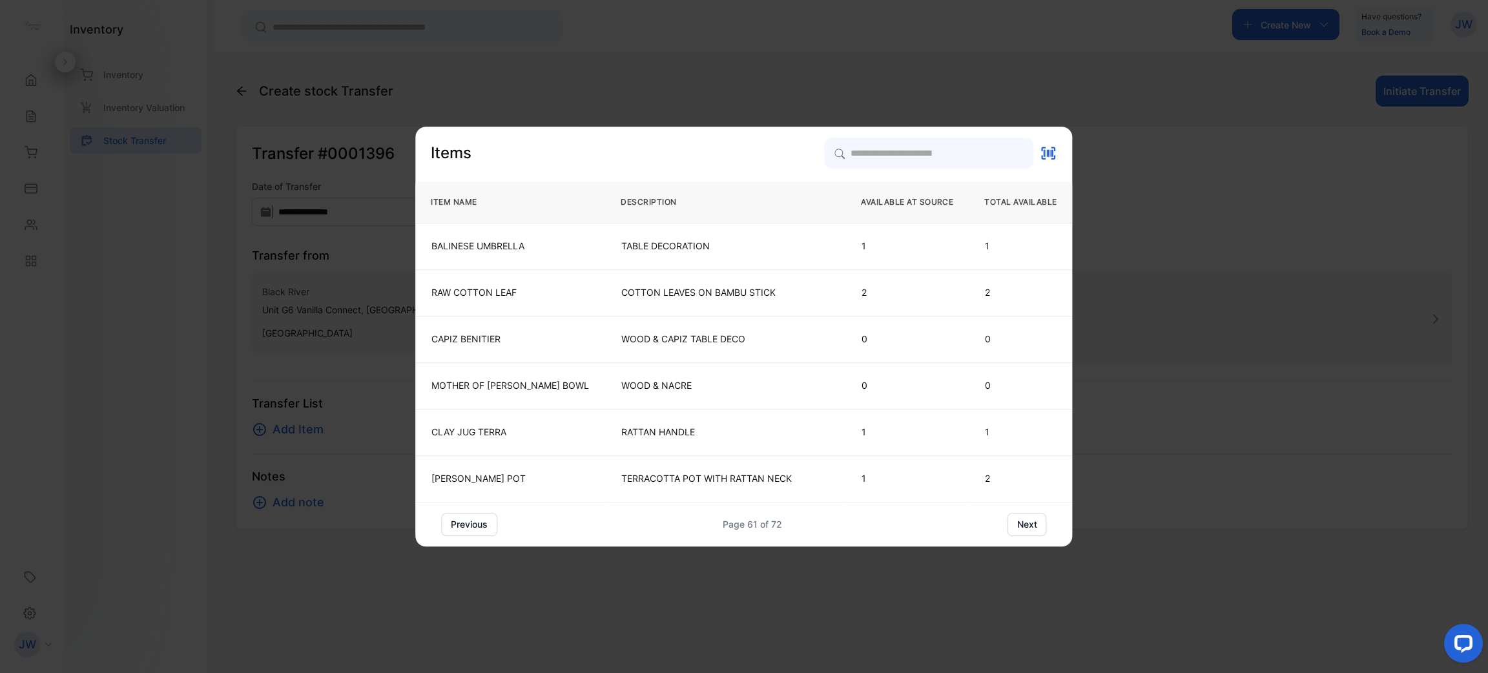
click at [1028, 529] on button "next" at bounding box center [1027, 524] width 39 height 23
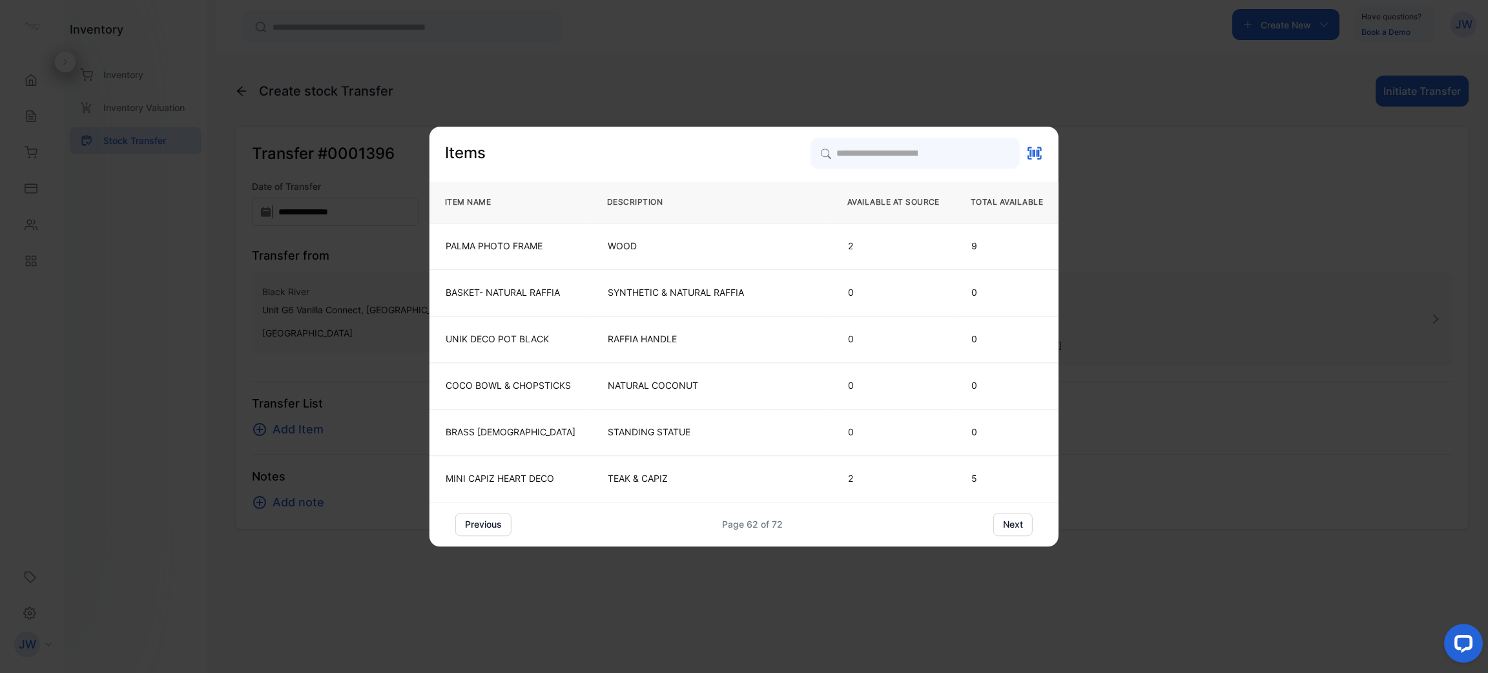
click at [1028, 529] on button "next" at bounding box center [1012, 524] width 39 height 23
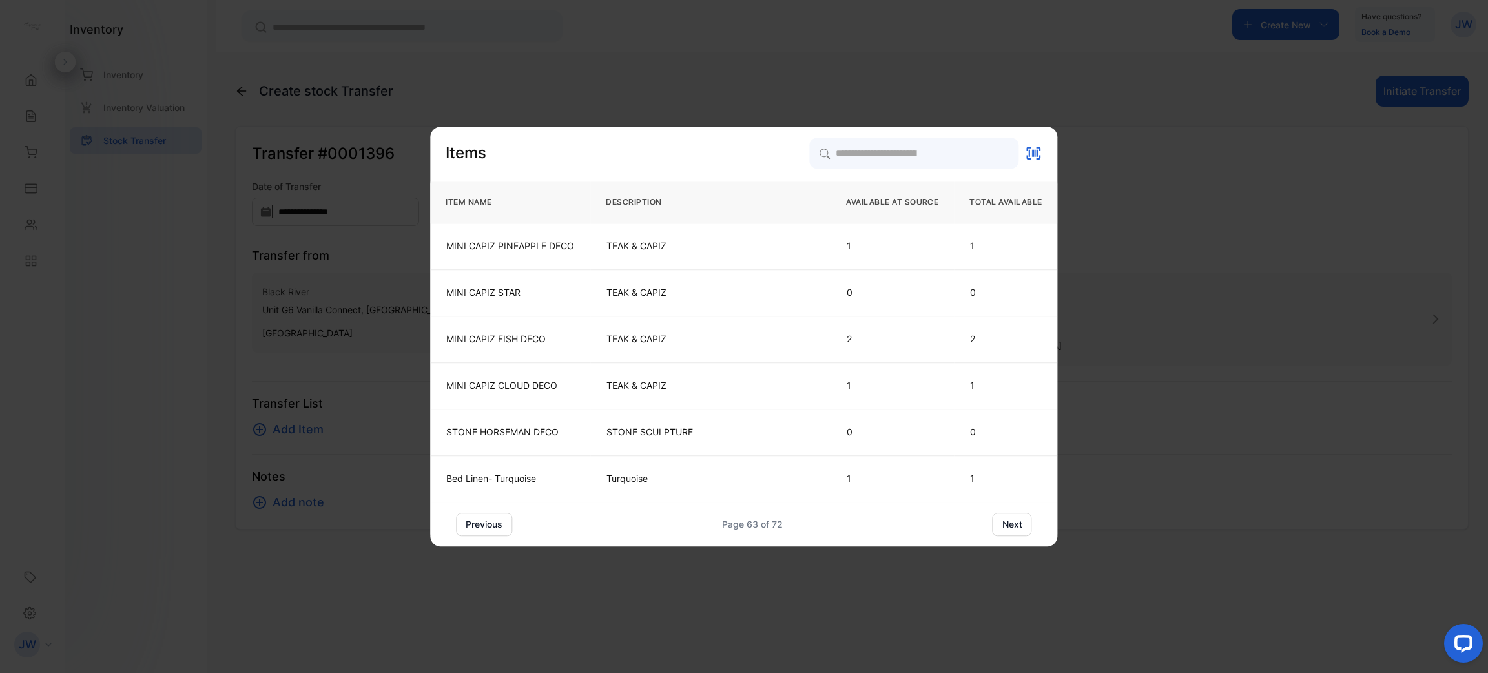
click at [1028, 529] on button "next" at bounding box center [1012, 524] width 39 height 23
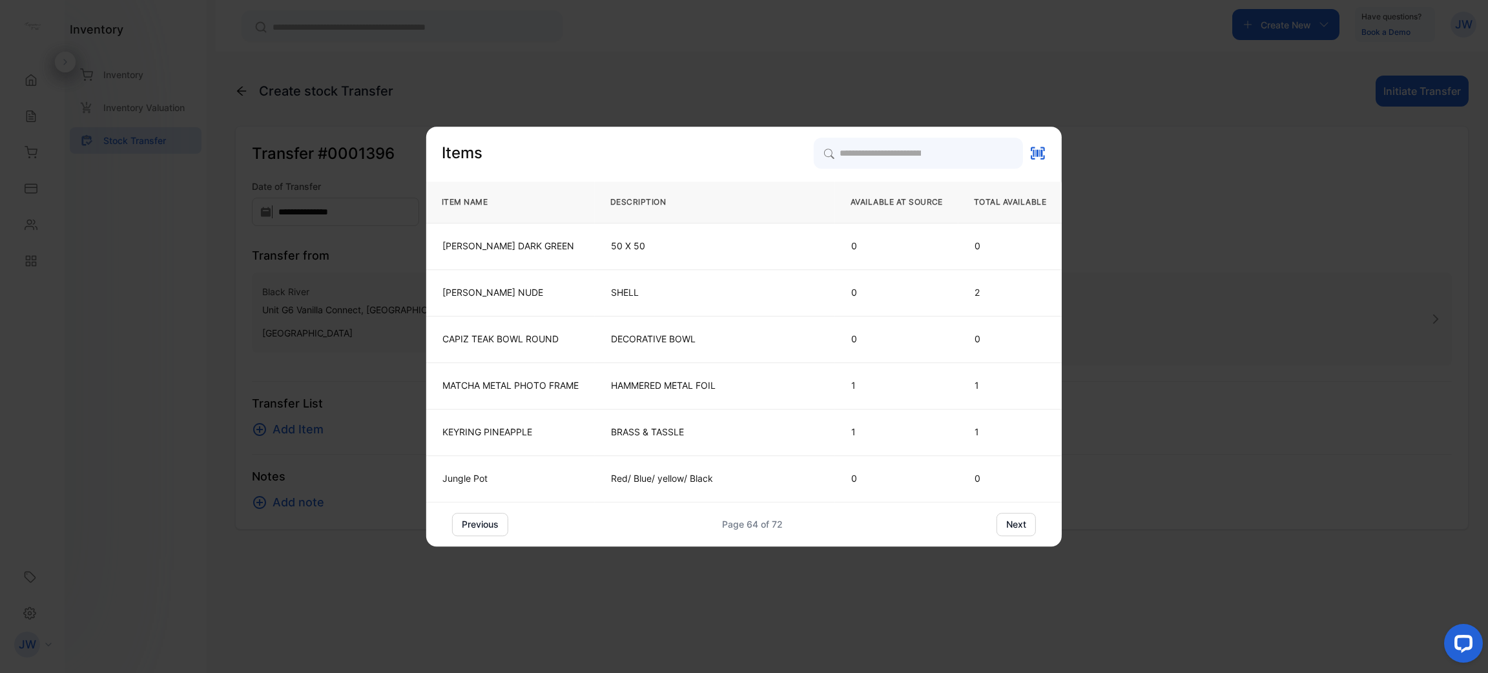
click at [1028, 529] on button "next" at bounding box center [1016, 524] width 39 height 23
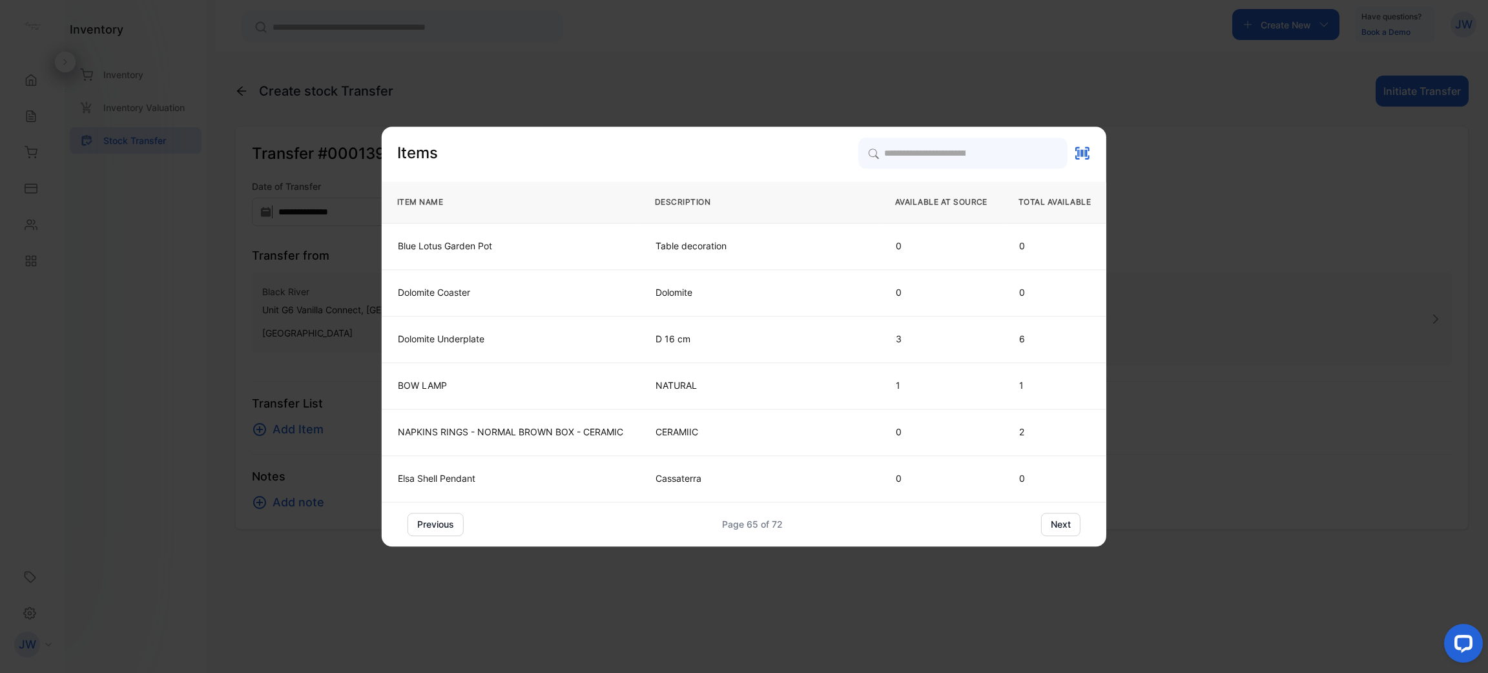
click at [1028, 529] on div "previous Page 65 of 72 next" at bounding box center [744, 524] width 673 height 23
click at [1038, 528] on div "previous Page 65 of 72 next" at bounding box center [744, 524] width 673 height 23
drag, startPoint x: 1038, startPoint y: 528, endPoint x: 1064, endPoint y: 534, distance: 26.3
click at [1064, 534] on div "previous Page 65 of 72 next" at bounding box center [744, 524] width 673 height 23
click at [1064, 534] on button "next" at bounding box center [1060, 524] width 39 height 23
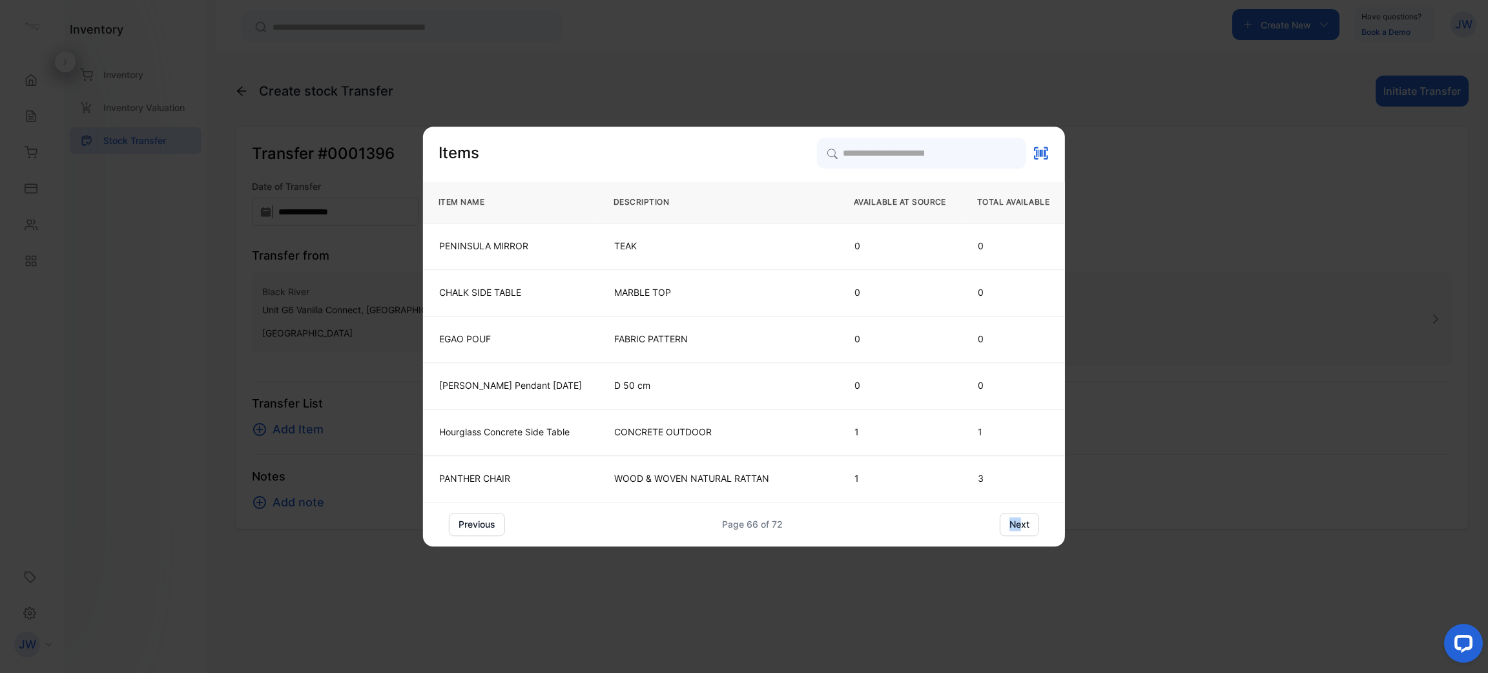
click at [1023, 525] on button "next" at bounding box center [1019, 524] width 39 height 23
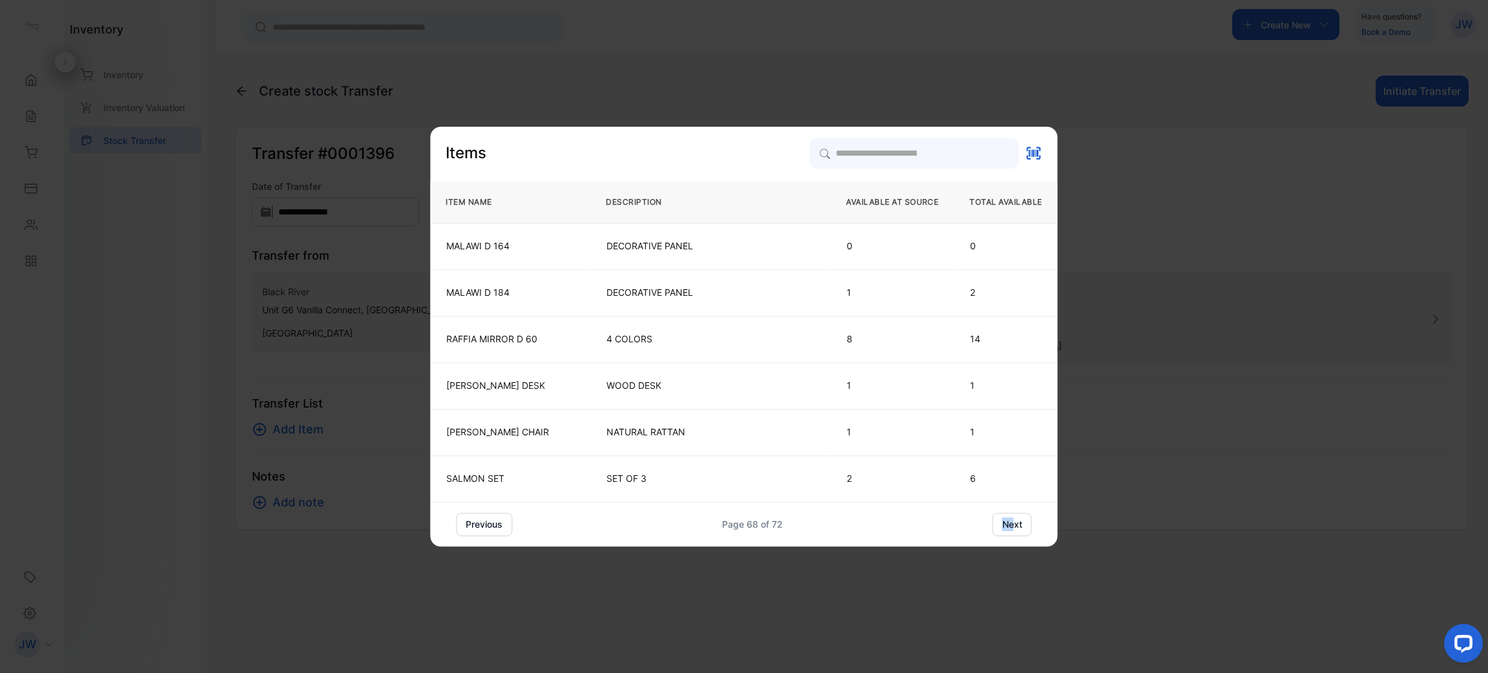
click at [1023, 525] on button "next" at bounding box center [1012, 524] width 39 height 23
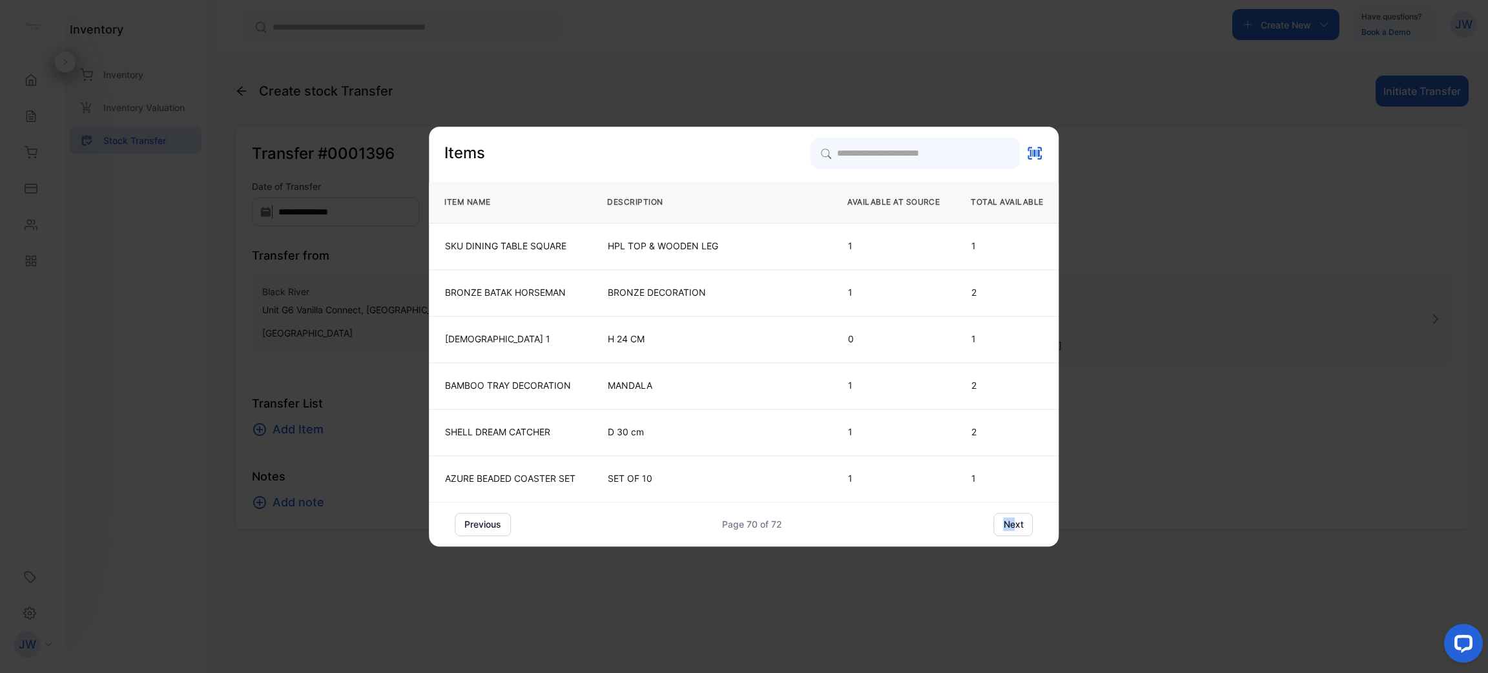
click at [1023, 525] on button "next" at bounding box center [1013, 524] width 39 height 23
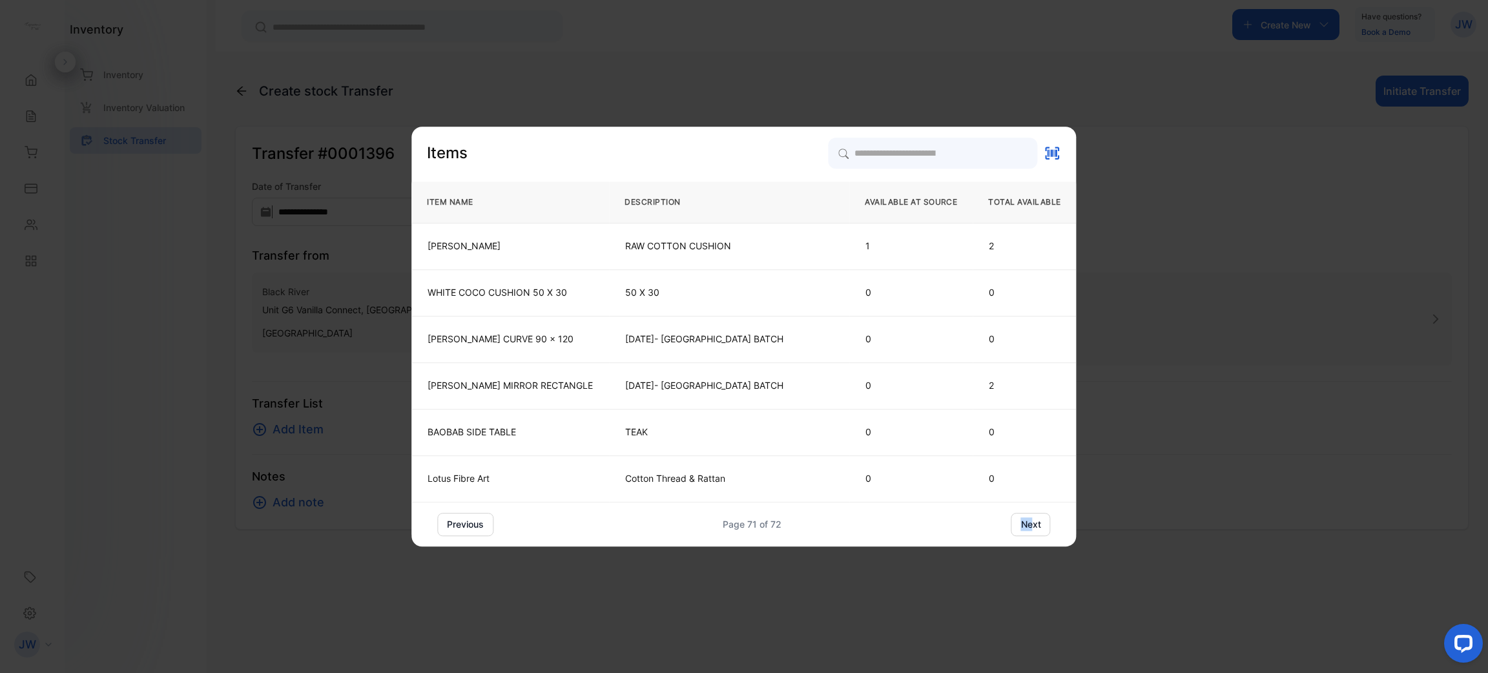
click at [1023, 525] on button "next" at bounding box center [1031, 524] width 39 height 23
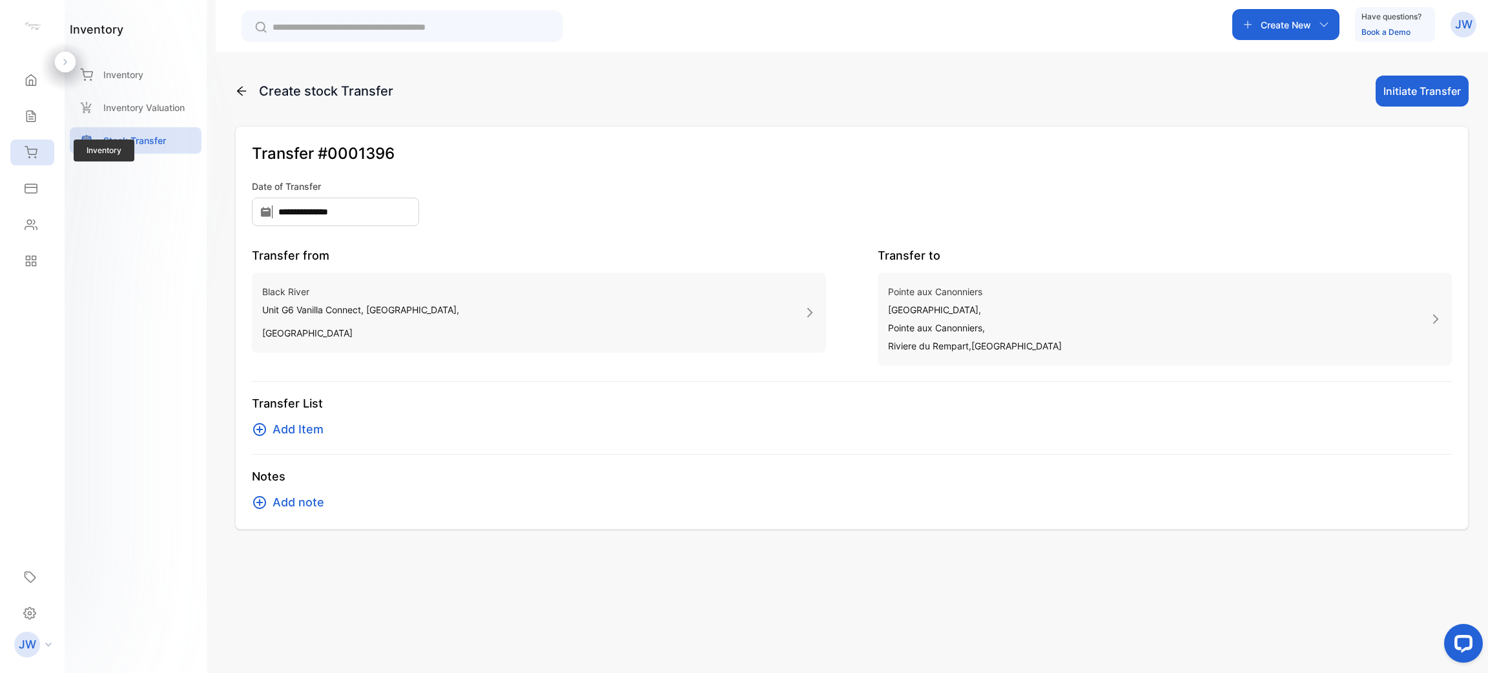
click at [29, 159] on div "Inventory" at bounding box center [32, 153] width 44 height 26
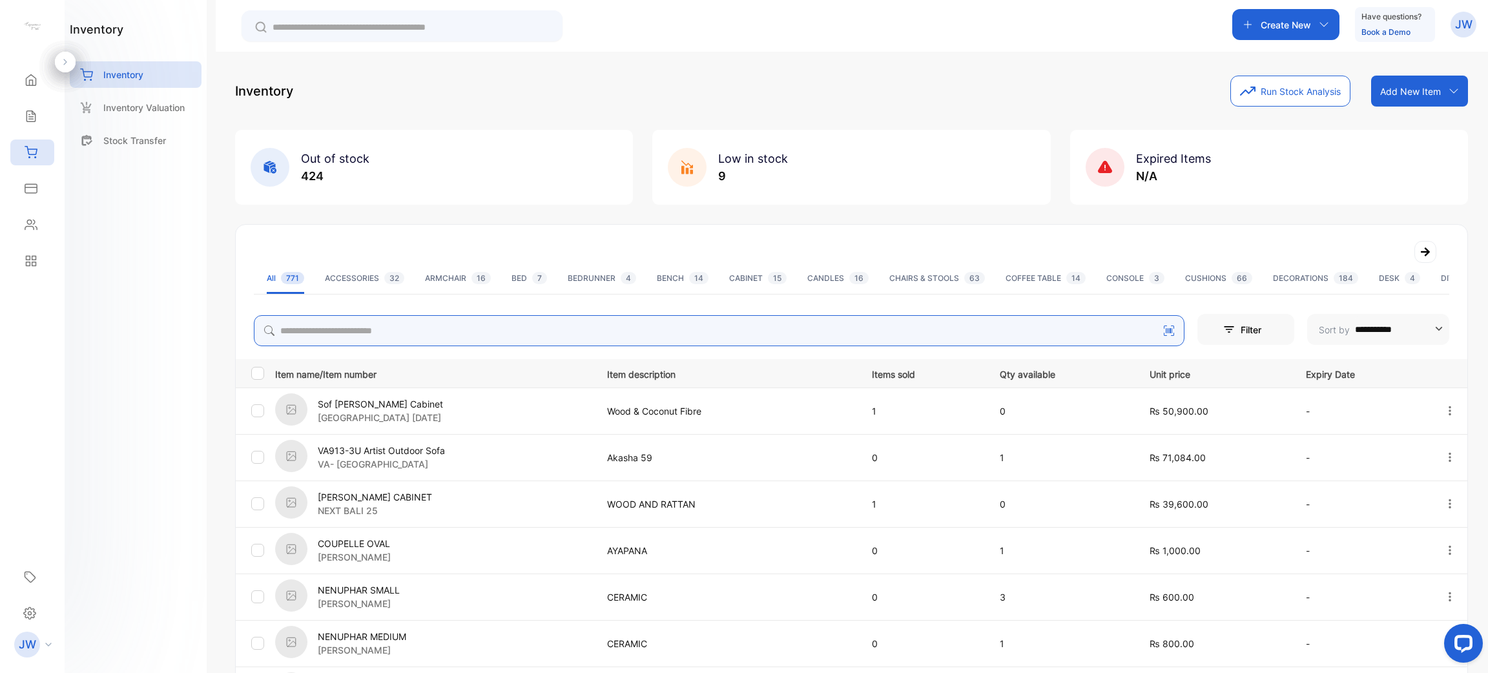
click at [355, 335] on input "search" at bounding box center [719, 330] width 931 height 31
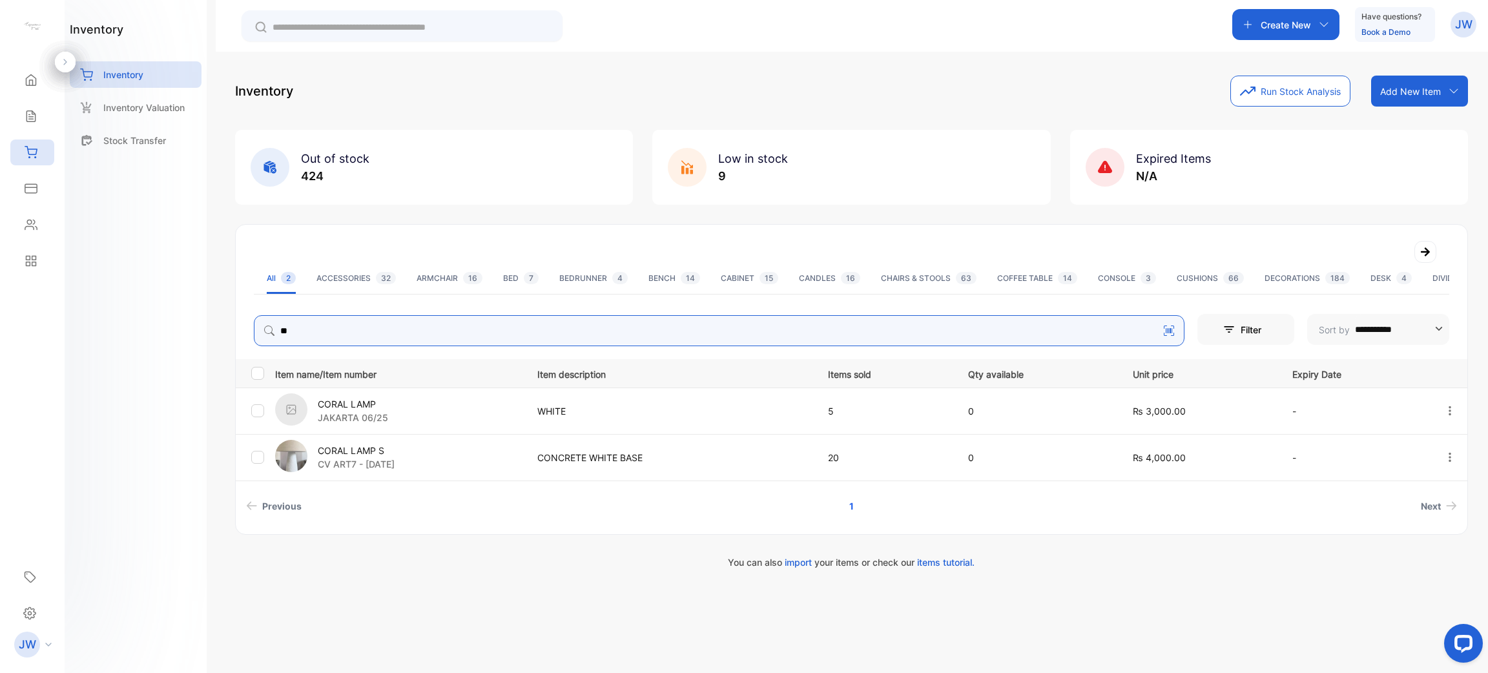
type input "*"
type input "****"
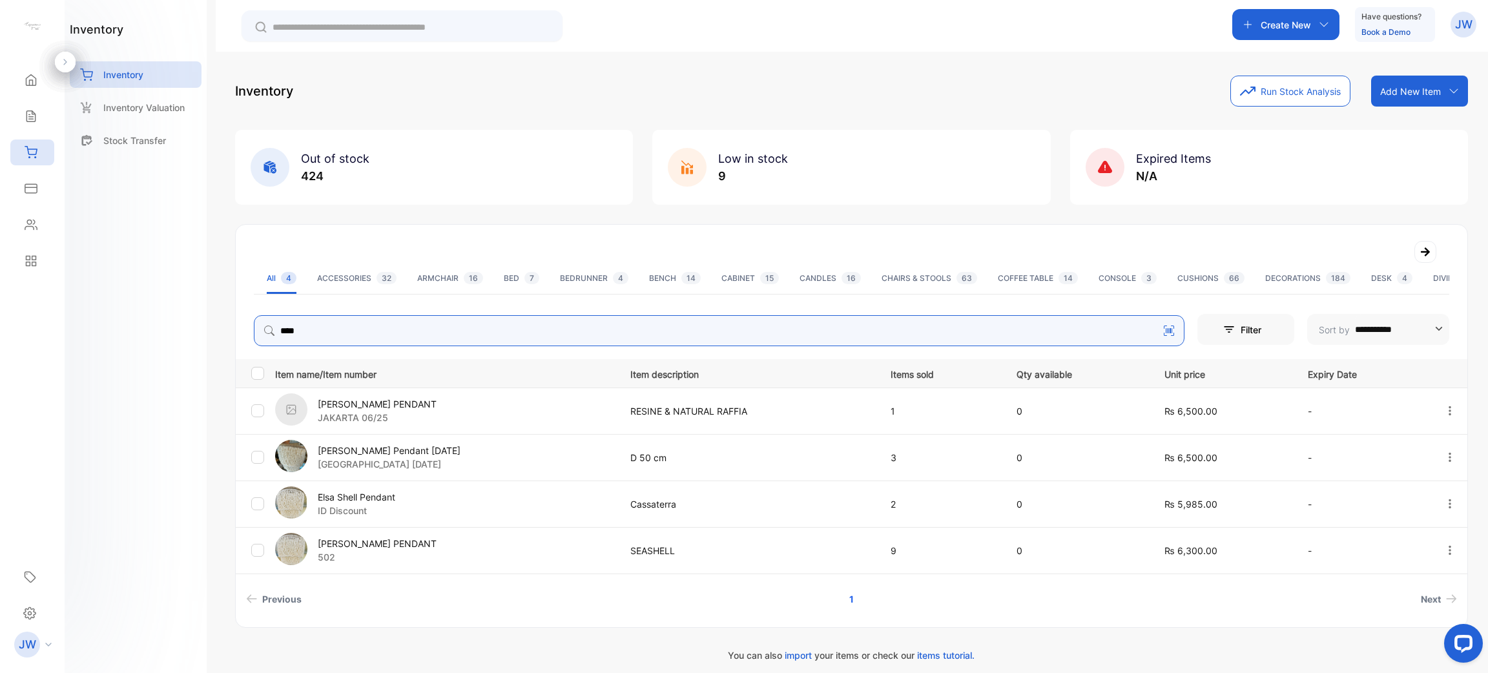
click at [307, 316] on input "****" at bounding box center [719, 330] width 931 height 31
type input "*****"
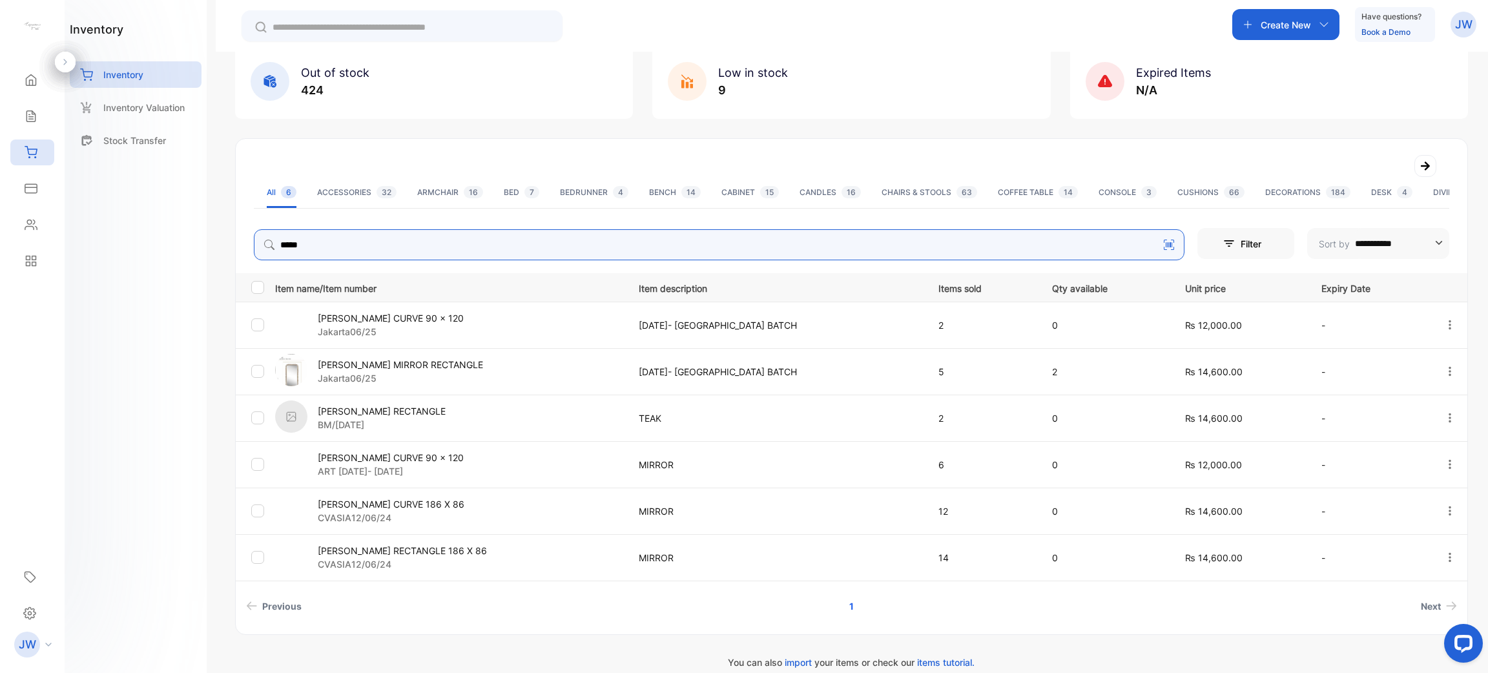
scroll to position [102, 0]
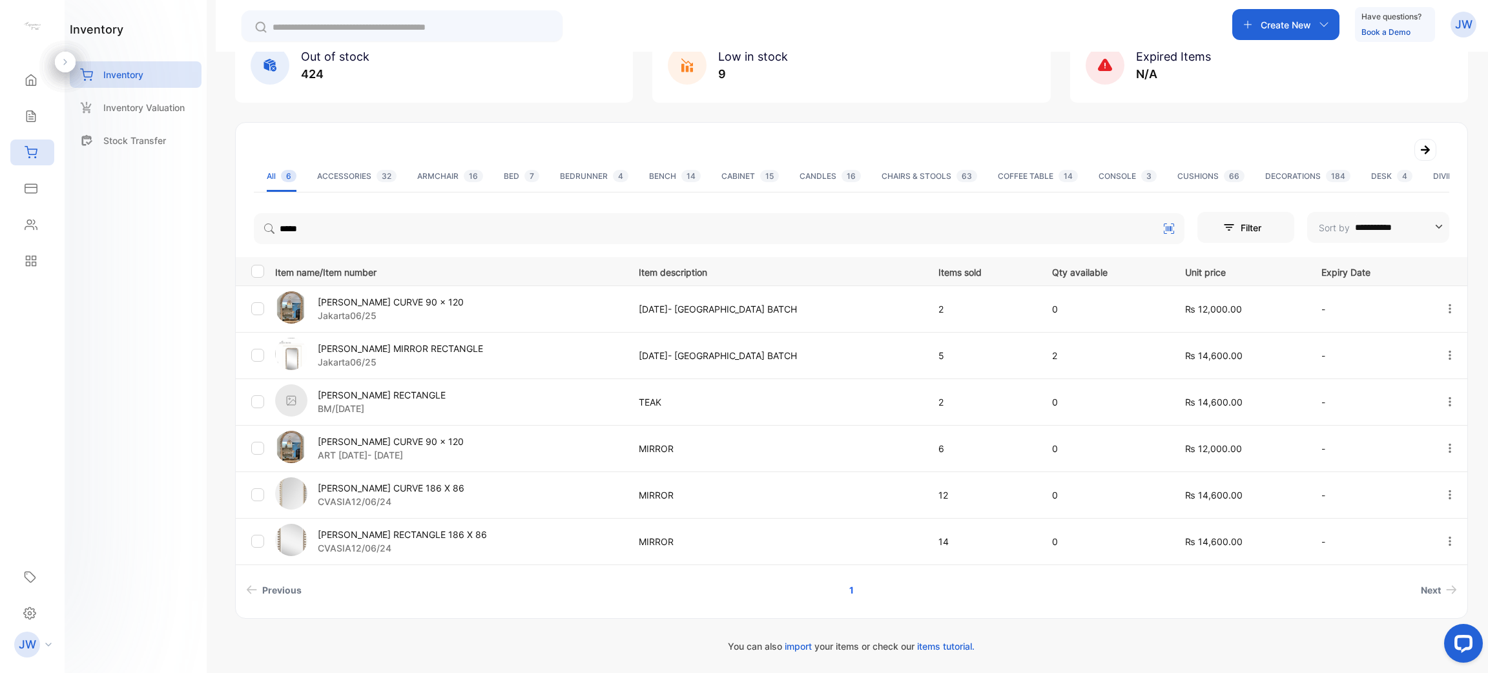
click at [361, 455] on p "ART [DATE]- [DATE]" at bounding box center [391, 455] width 146 height 14
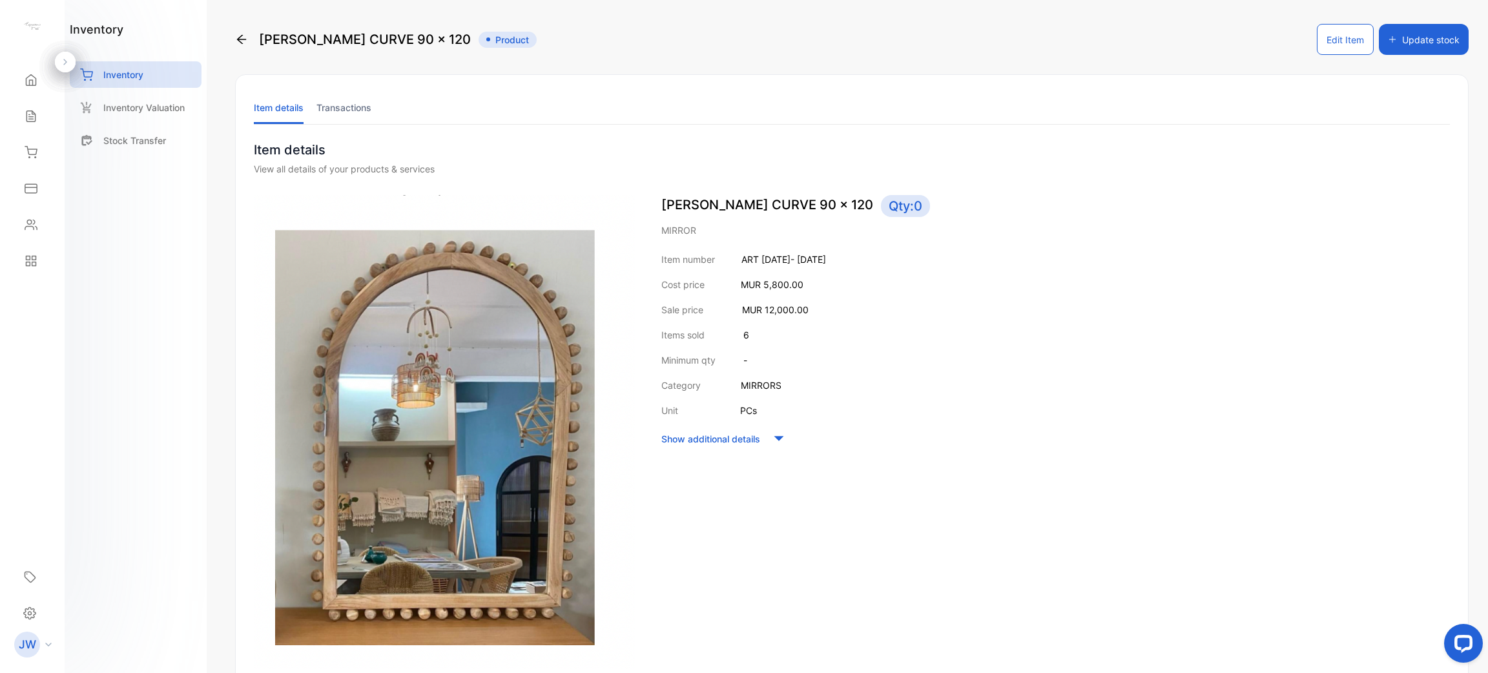
click at [111, 57] on div "inventory Inventory Inventory Valuation Stock Transfer" at bounding box center [136, 91] width 132 height 140
click at [110, 64] on div "Inventory" at bounding box center [136, 74] width 132 height 26
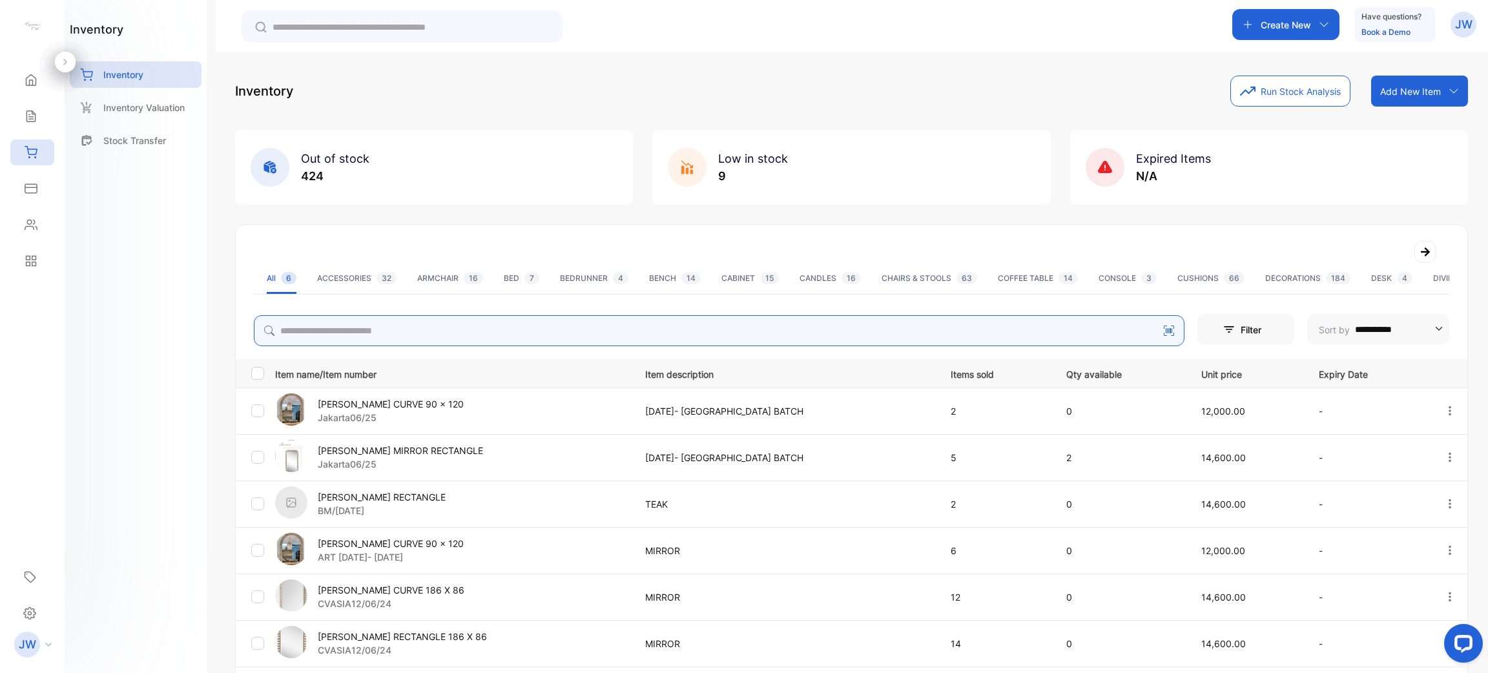
click at [410, 340] on div "**********" at bounding box center [851, 404] width 1233 height 656
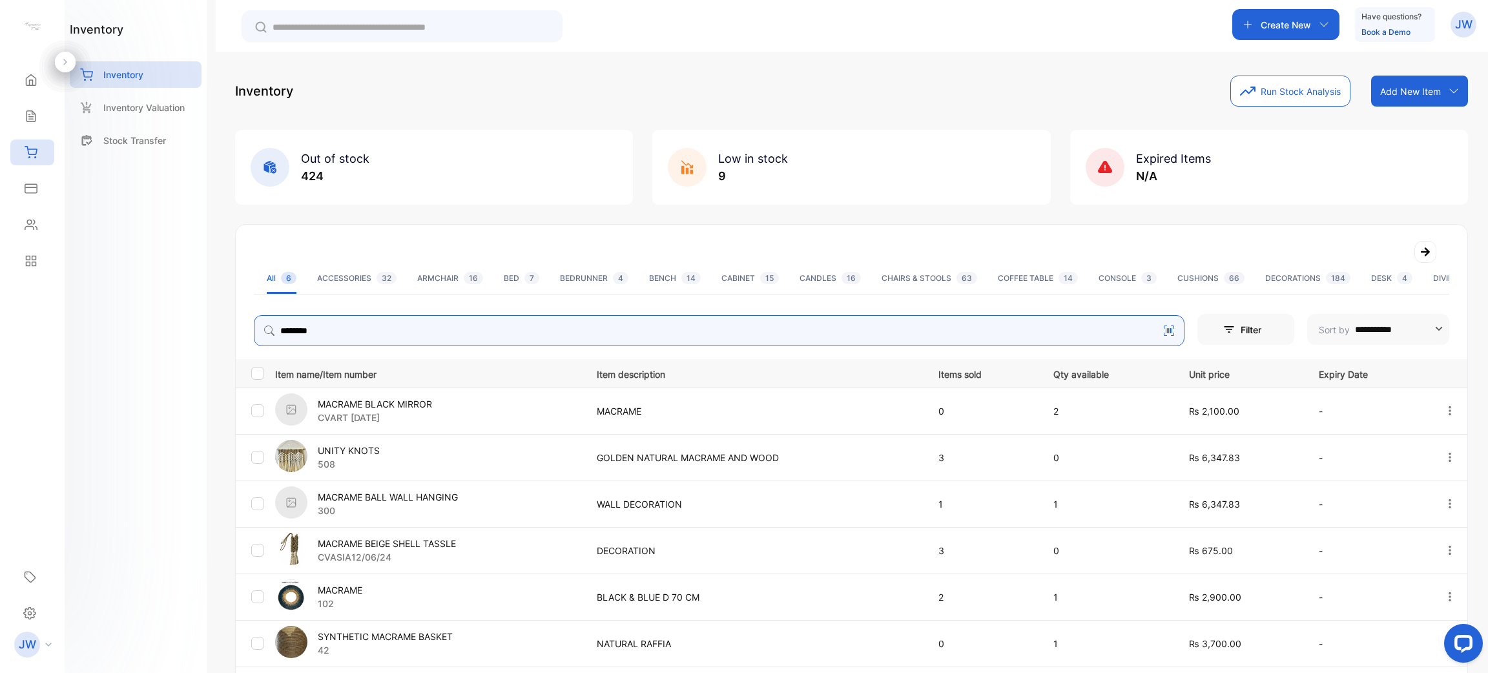
scroll to position [102, 0]
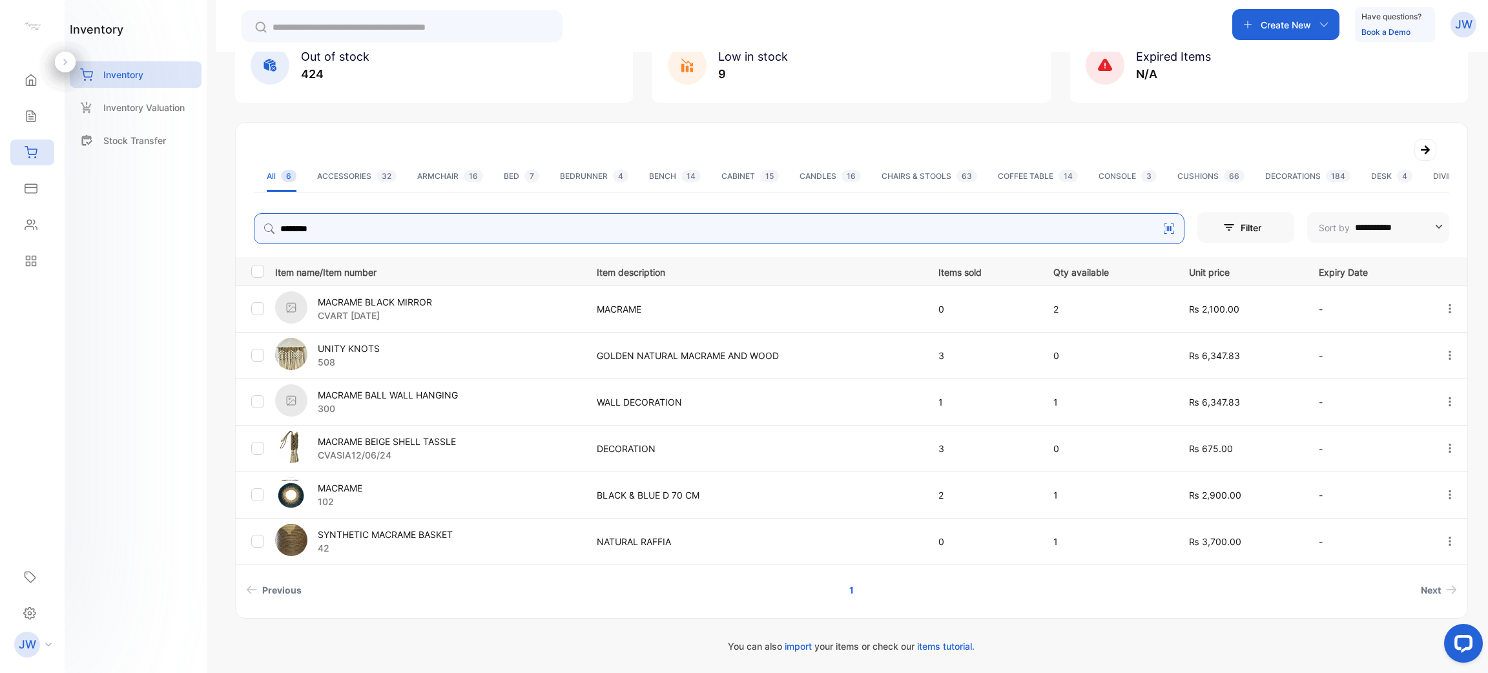
drag, startPoint x: 346, startPoint y: 234, endPoint x: 238, endPoint y: 217, distance: 109.8
click at [238, 217] on div "**********" at bounding box center [852, 226] width 1232 height 36
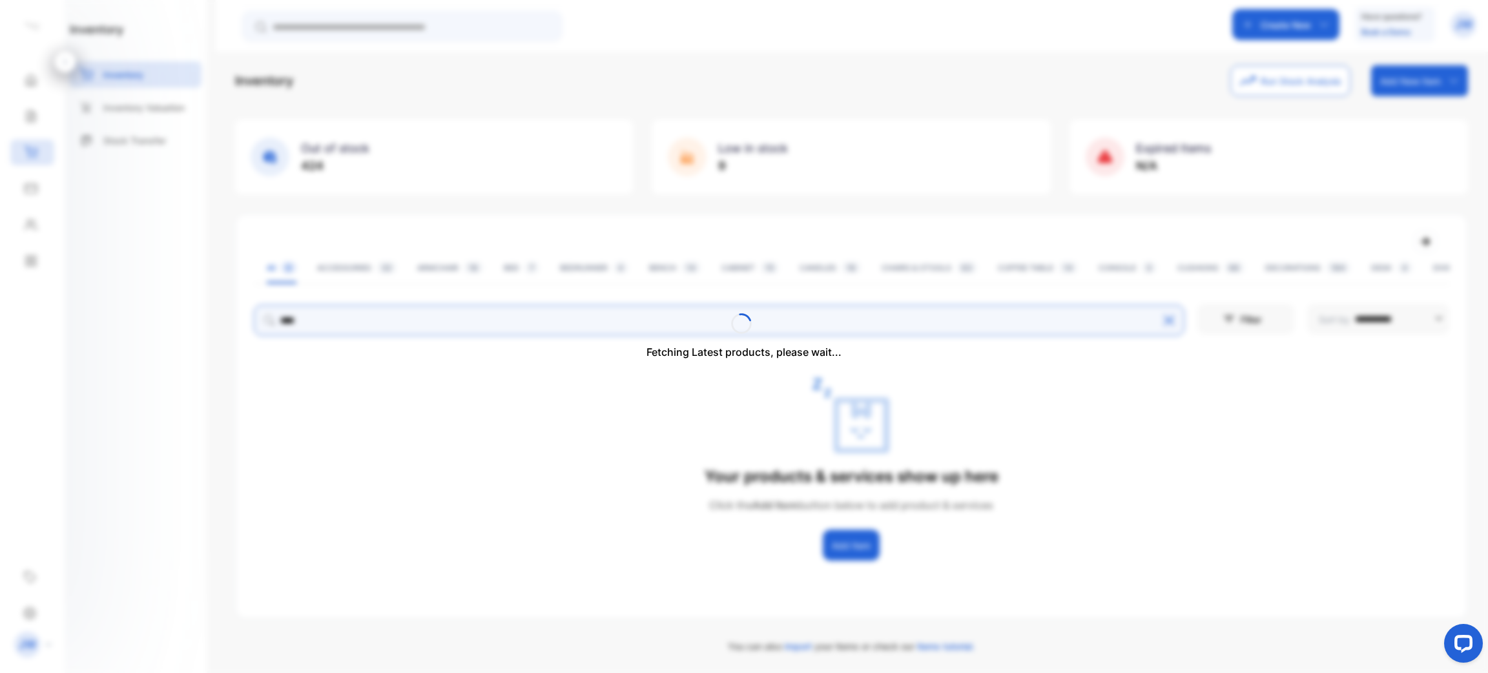
scroll to position [0, 0]
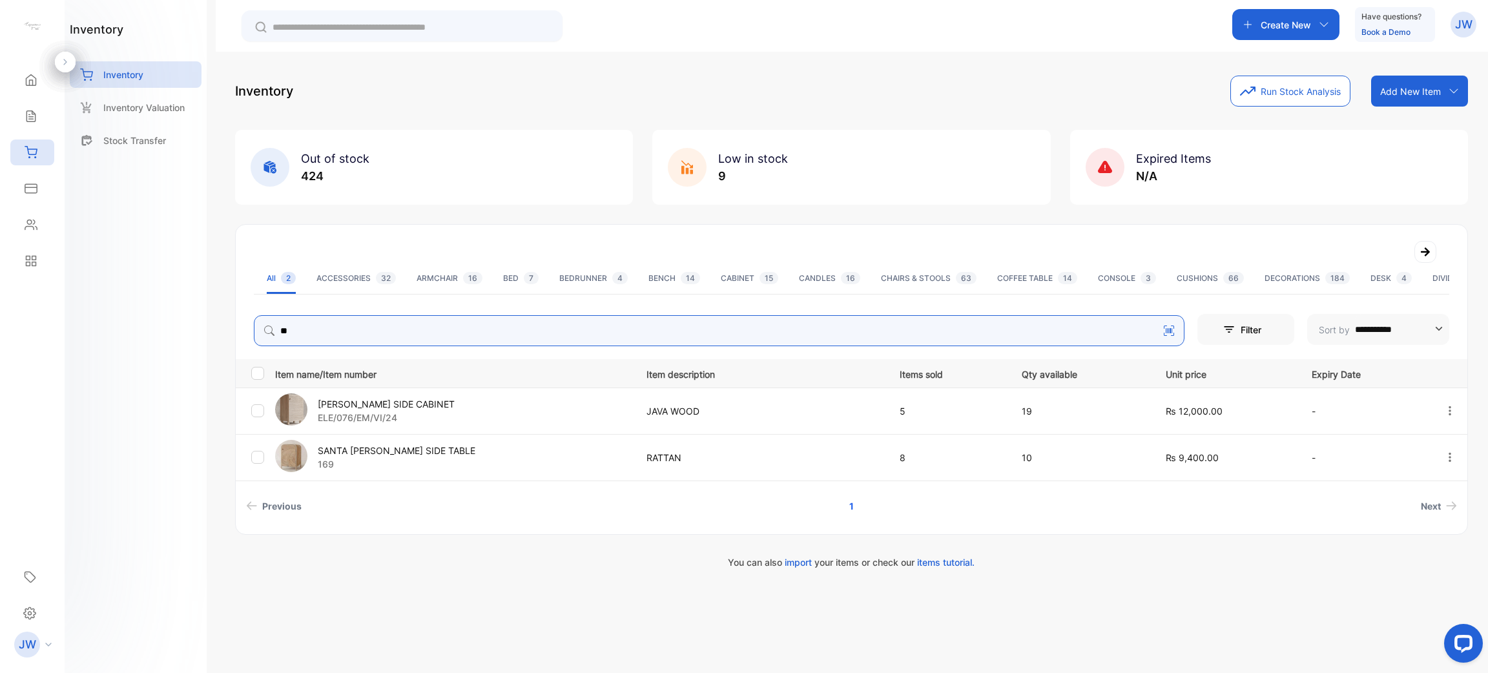
type input "*"
type input "****"
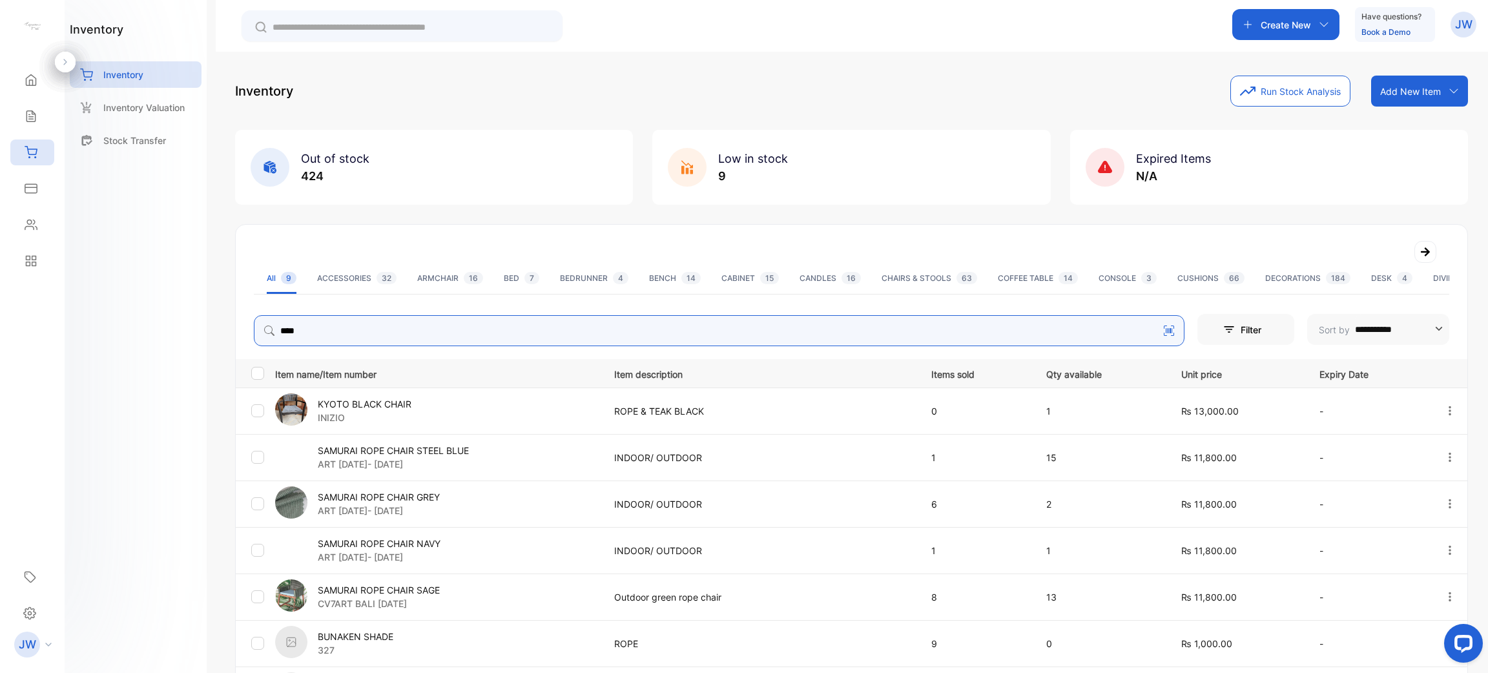
scroll to position [242, 0]
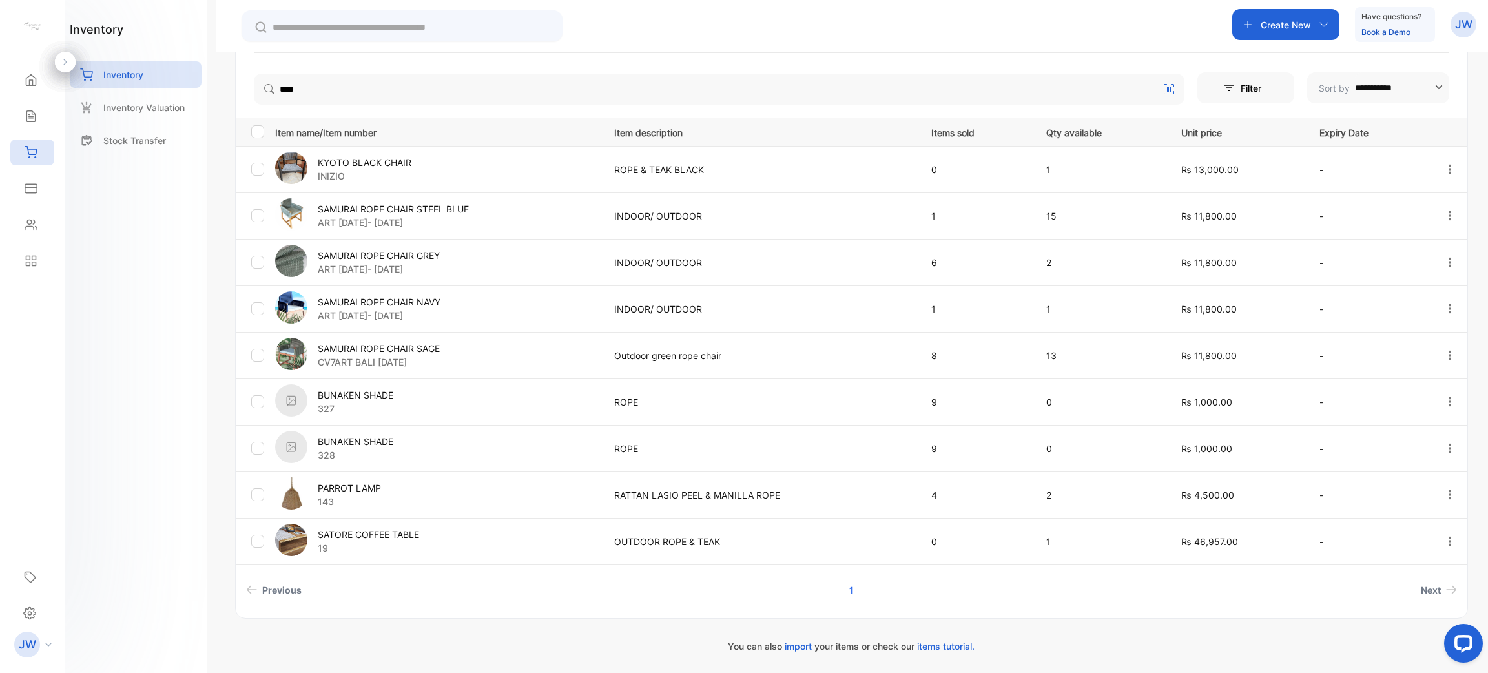
click at [406, 546] on p "19" at bounding box center [368, 548] width 101 height 14
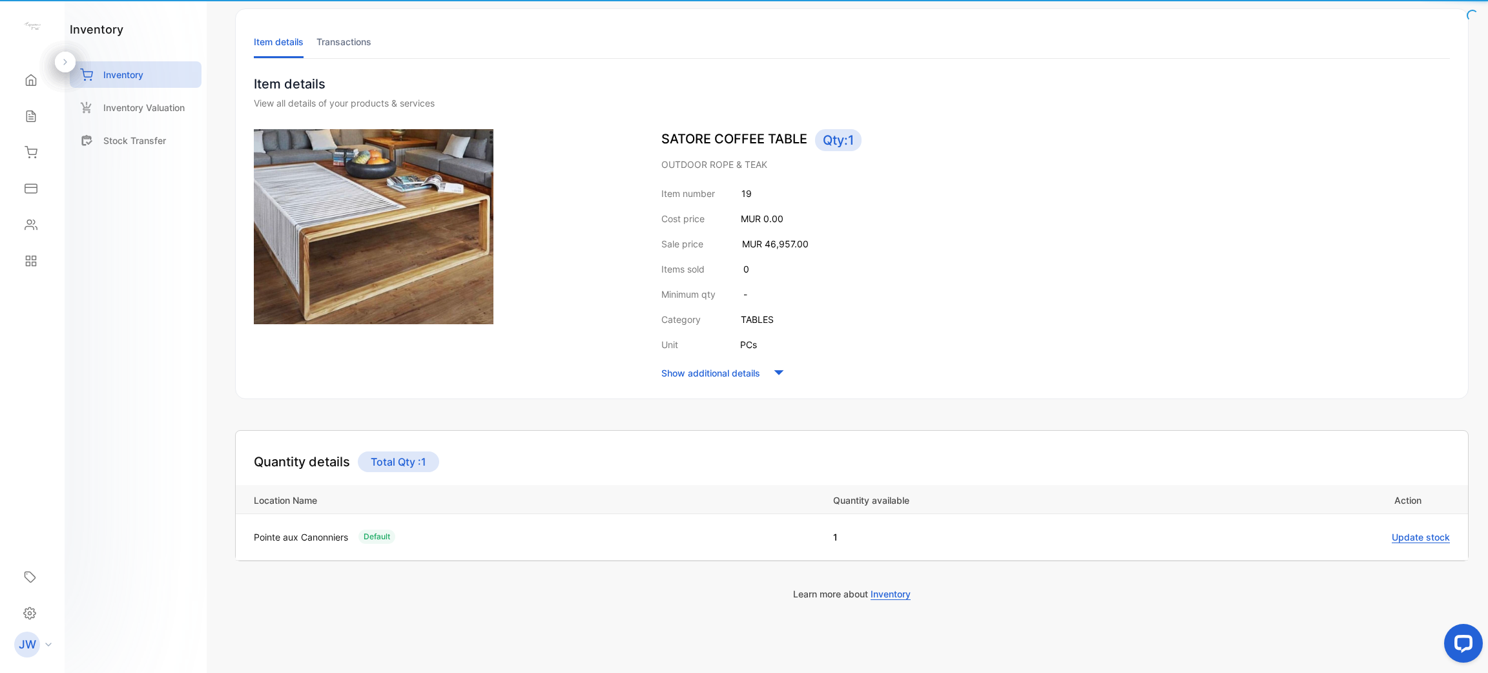
scroll to position [65, 0]
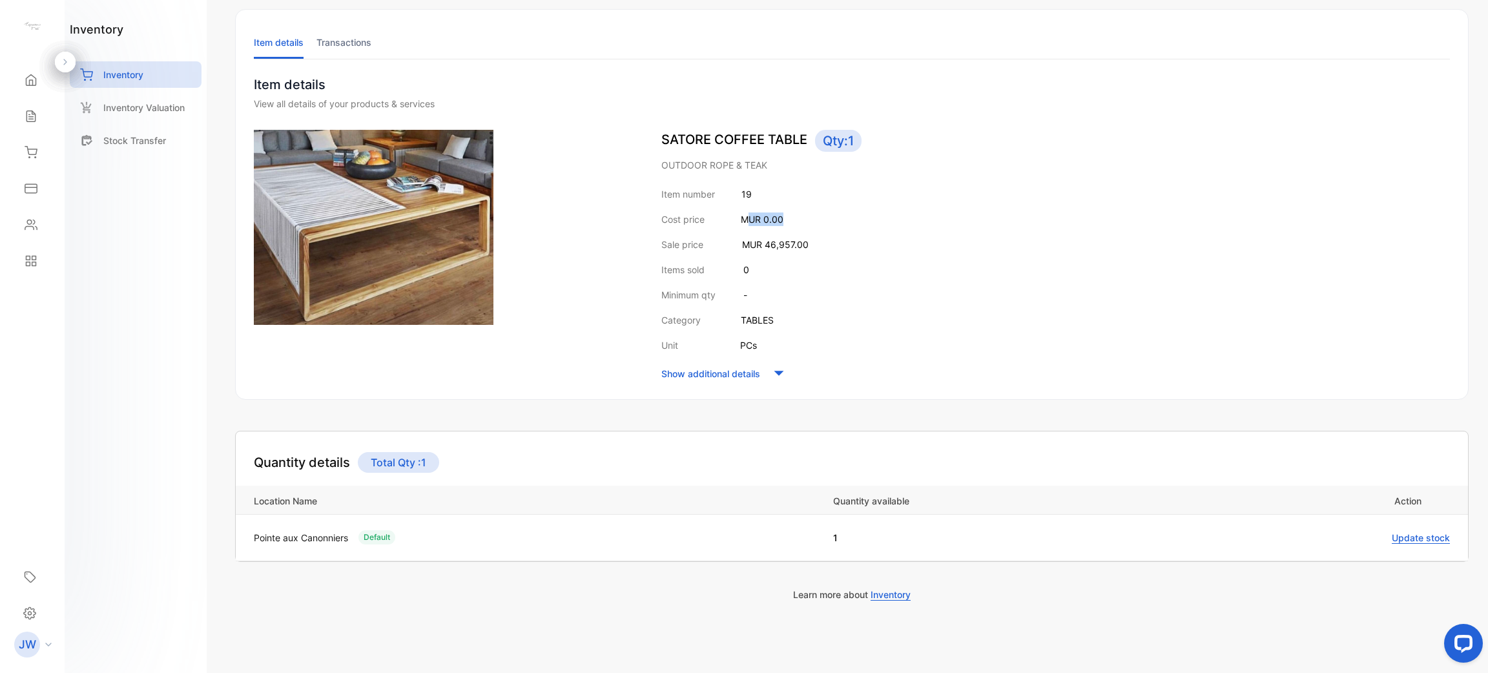
drag, startPoint x: 785, startPoint y: 217, endPoint x: 747, endPoint y: 217, distance: 38.1
click at [747, 217] on div "Cost price MUR 0.00" at bounding box center [1055, 220] width 789 height 14
click at [847, 235] on div "Item number 19 Cost price MUR 0.00 Sale price MUR 46,957.00 Items sold 0 Minimu…" at bounding box center [1055, 285] width 789 height 196
